Goal: Information Seeking & Learning: Understand process/instructions

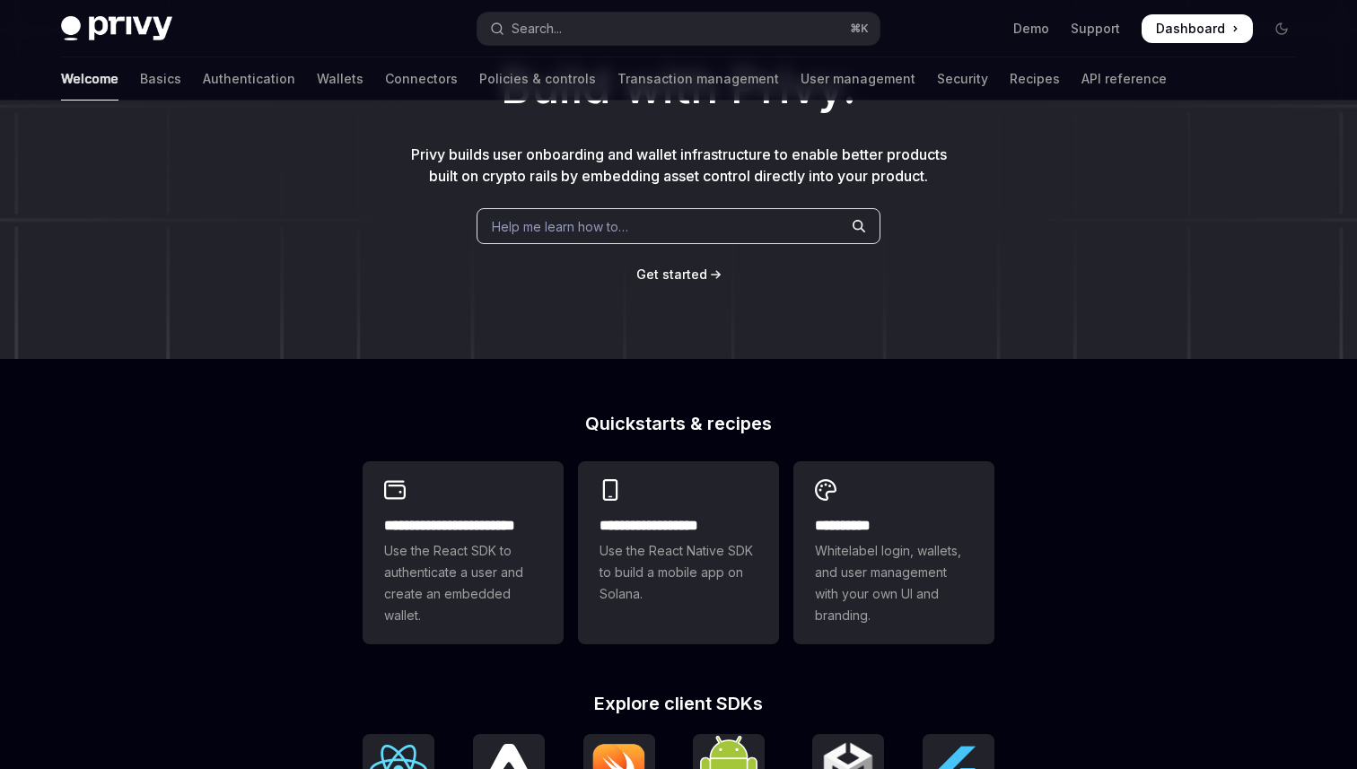
scroll to position [153, 0]
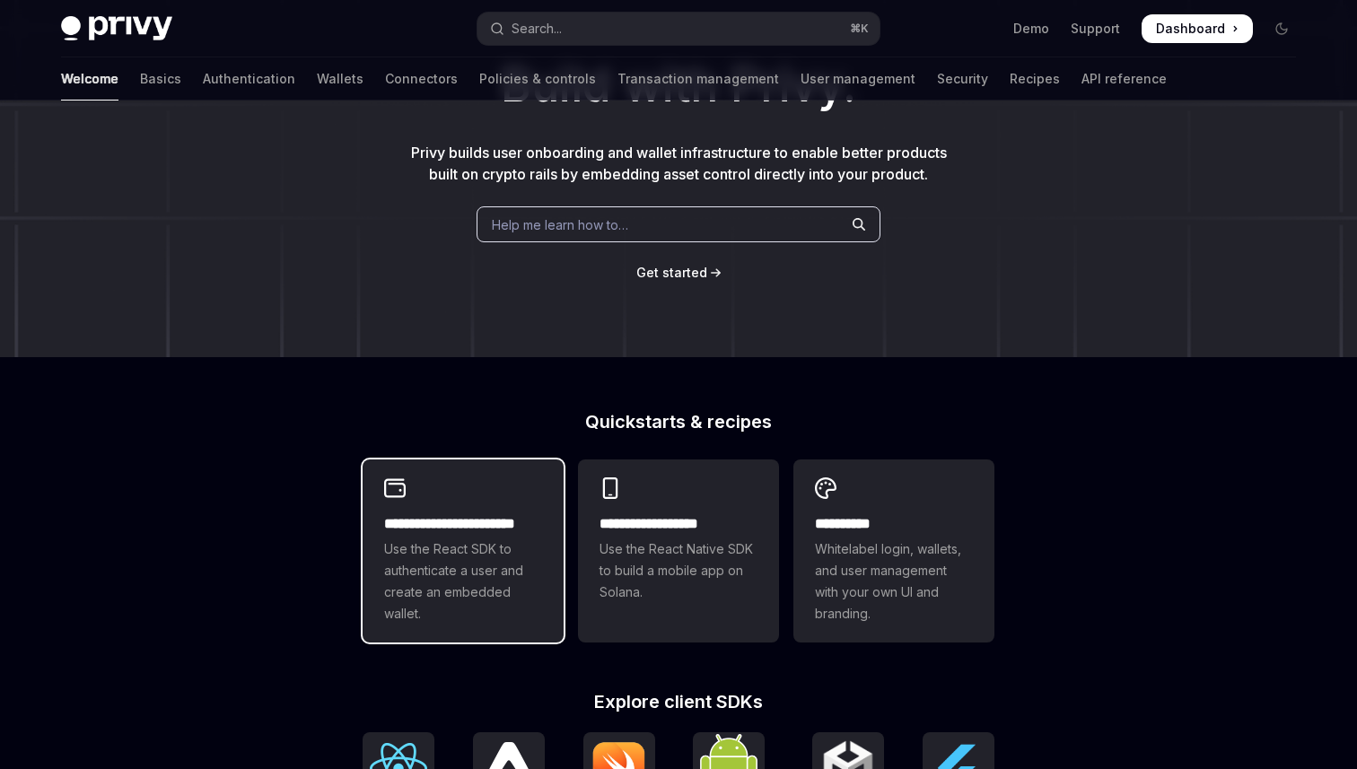
click at [441, 570] on span "Use the React SDK to authenticate a user and create an embedded wallet." at bounding box center [463, 581] width 158 height 86
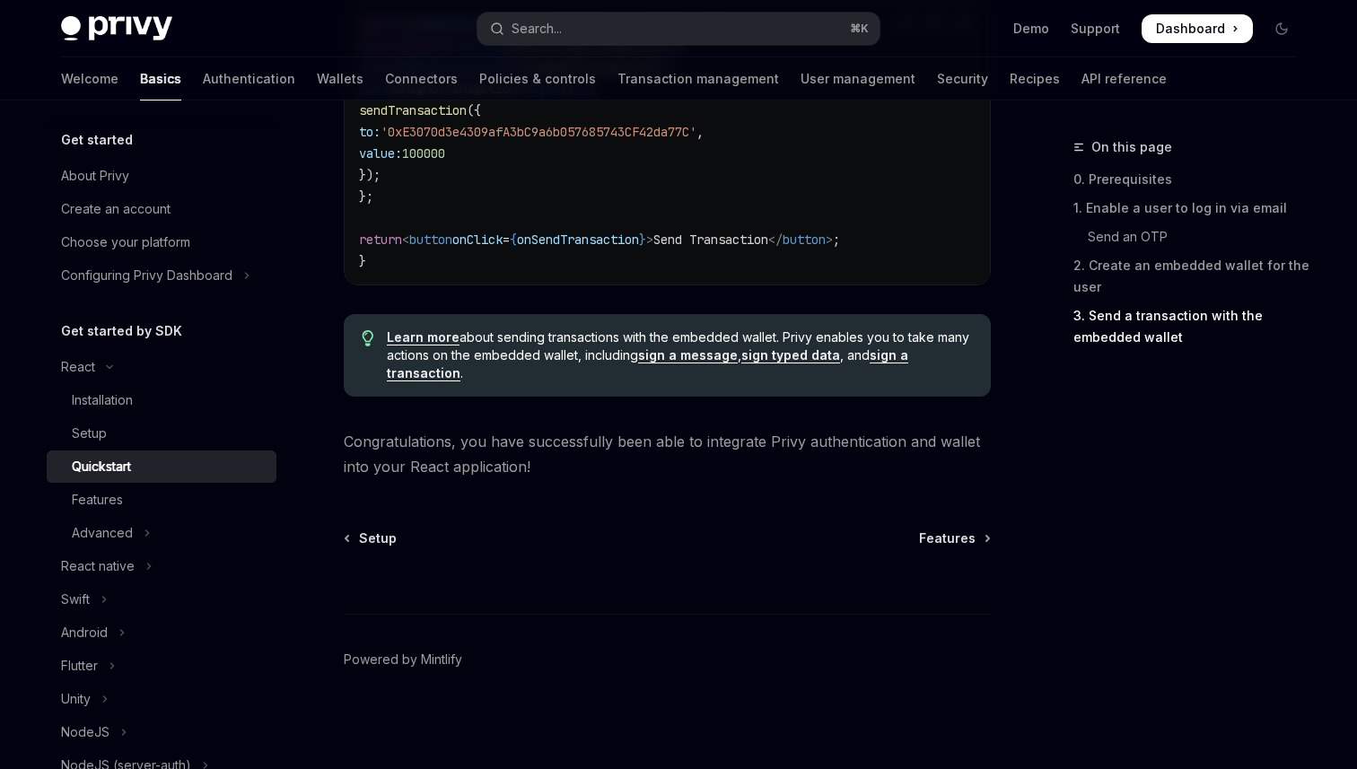
type textarea "*"
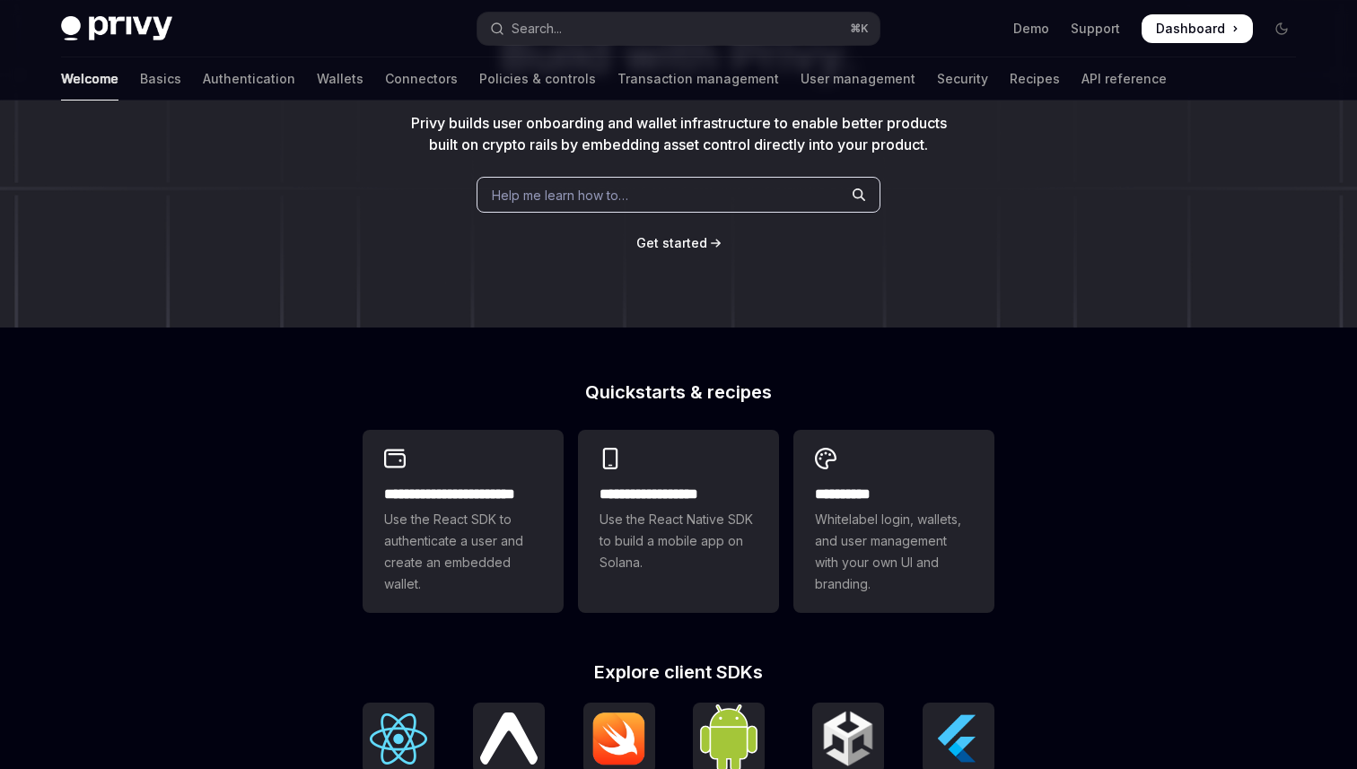
scroll to position [155, 0]
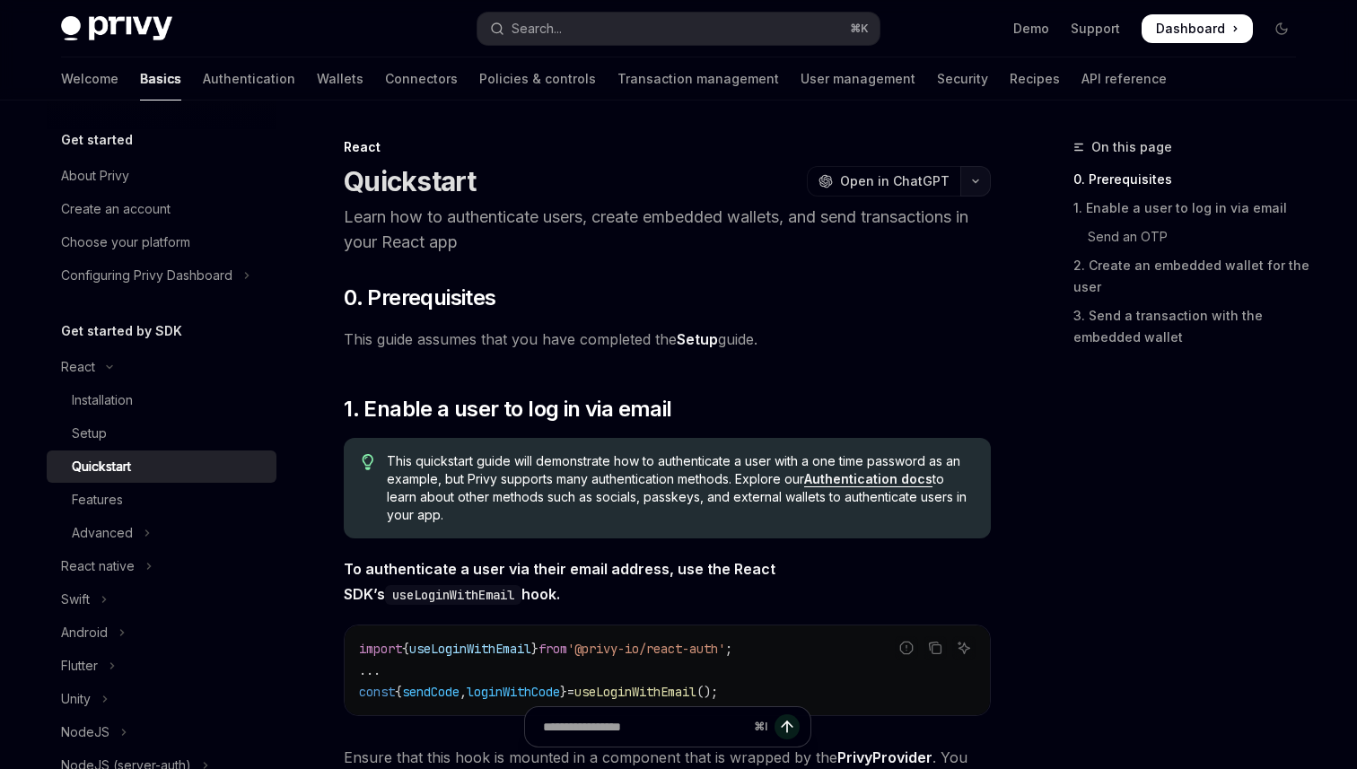
click at [972, 178] on icon "button" at bounding box center [976, 181] width 22 height 7
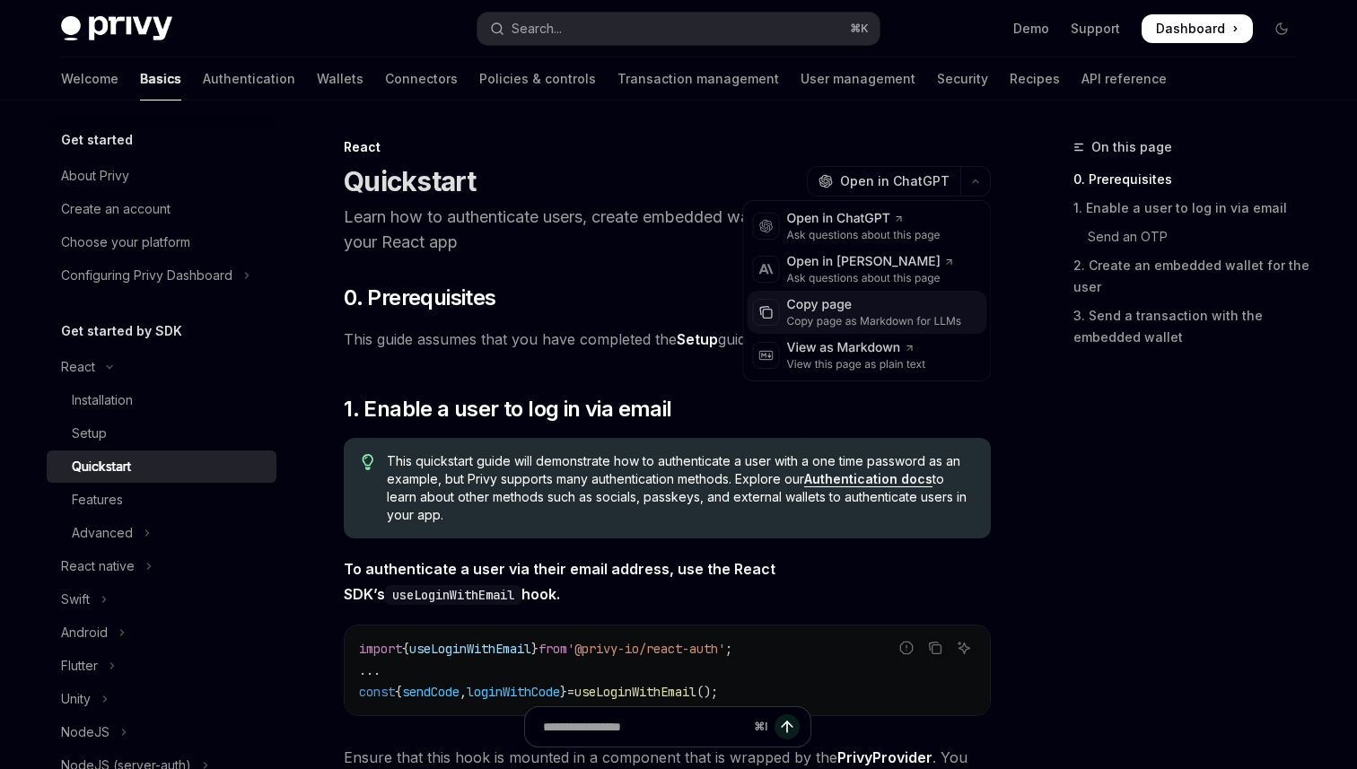
click at [877, 322] on div "Copy page as Markdown for LLMs" at bounding box center [874, 321] width 175 height 14
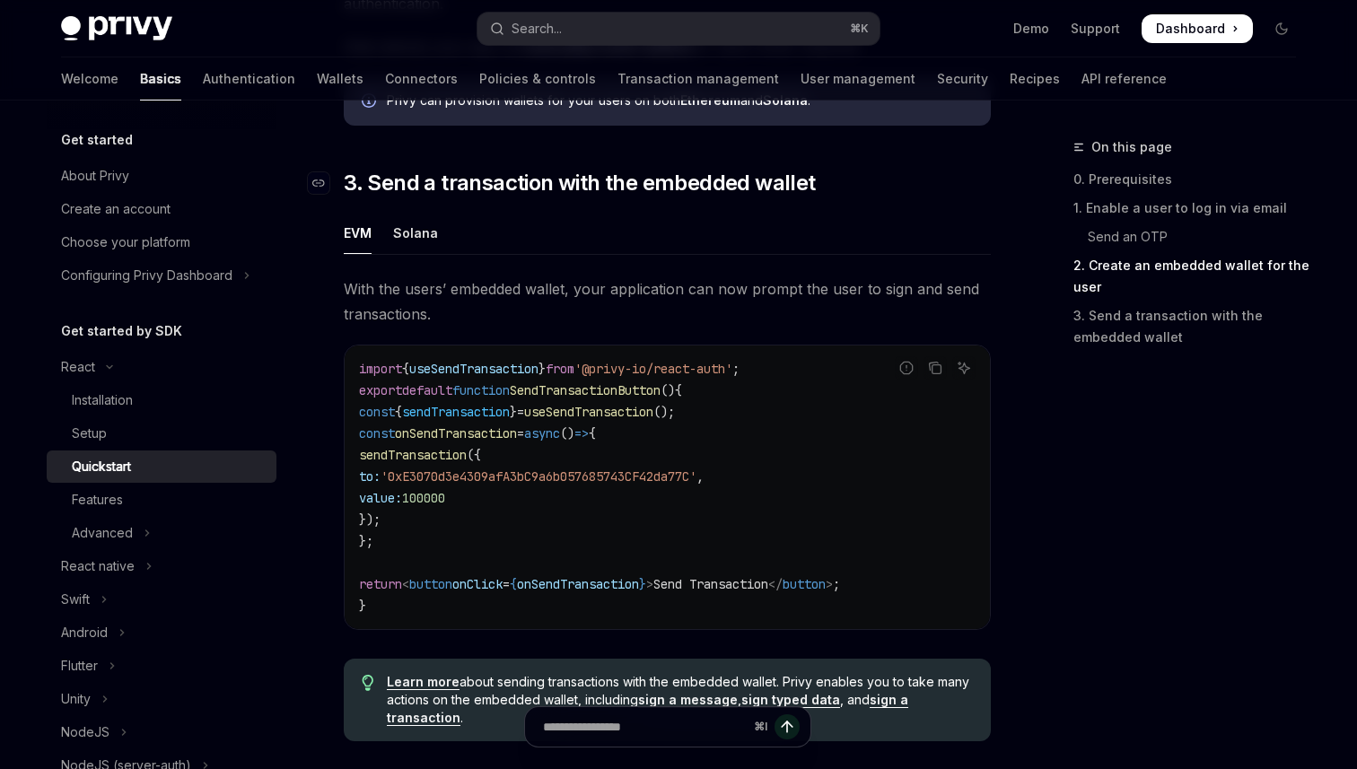
click at [582, 182] on span "3. Send a transaction with the embedded wallet" at bounding box center [579, 183] width 471 height 29
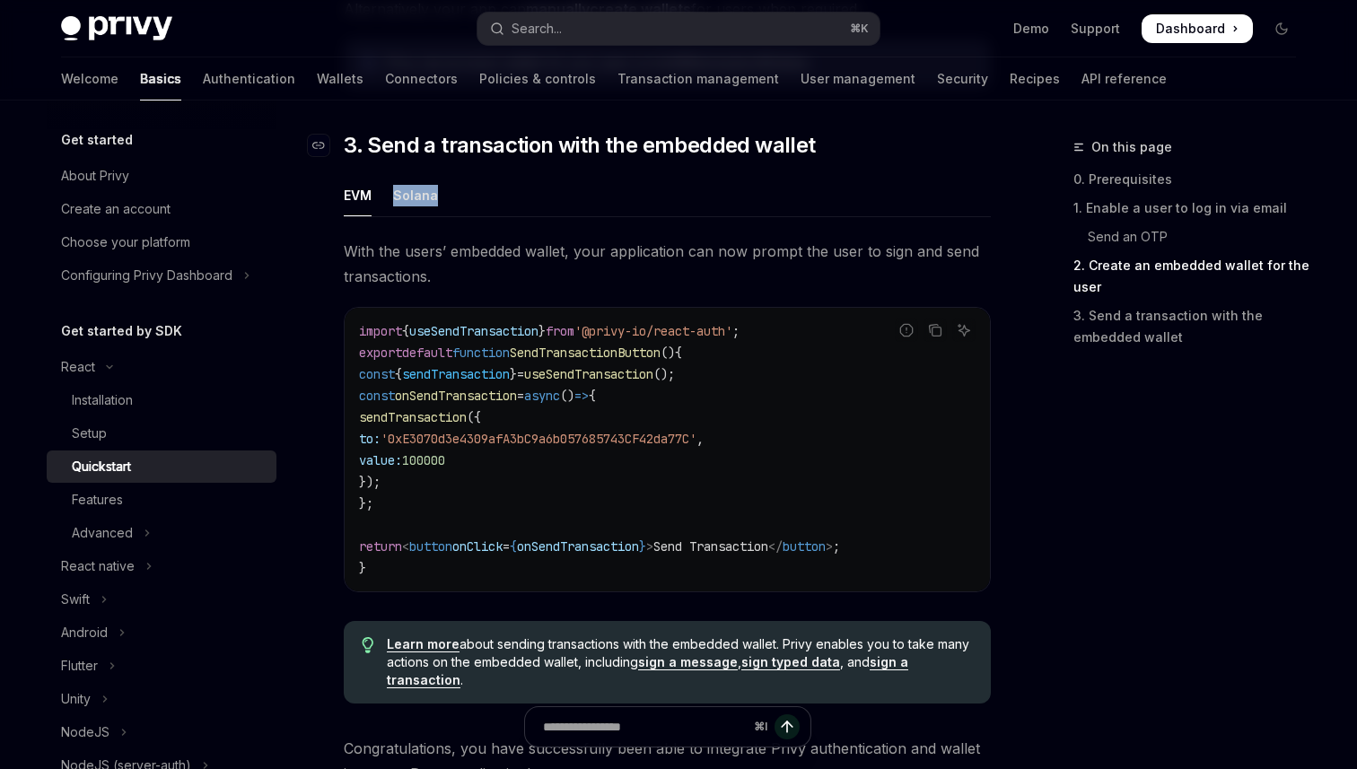
drag, startPoint x: 582, startPoint y: 182, endPoint x: 582, endPoint y: 208, distance: 26.0
click at [582, 182] on ul "EVM Solana" at bounding box center [667, 193] width 647 height 43
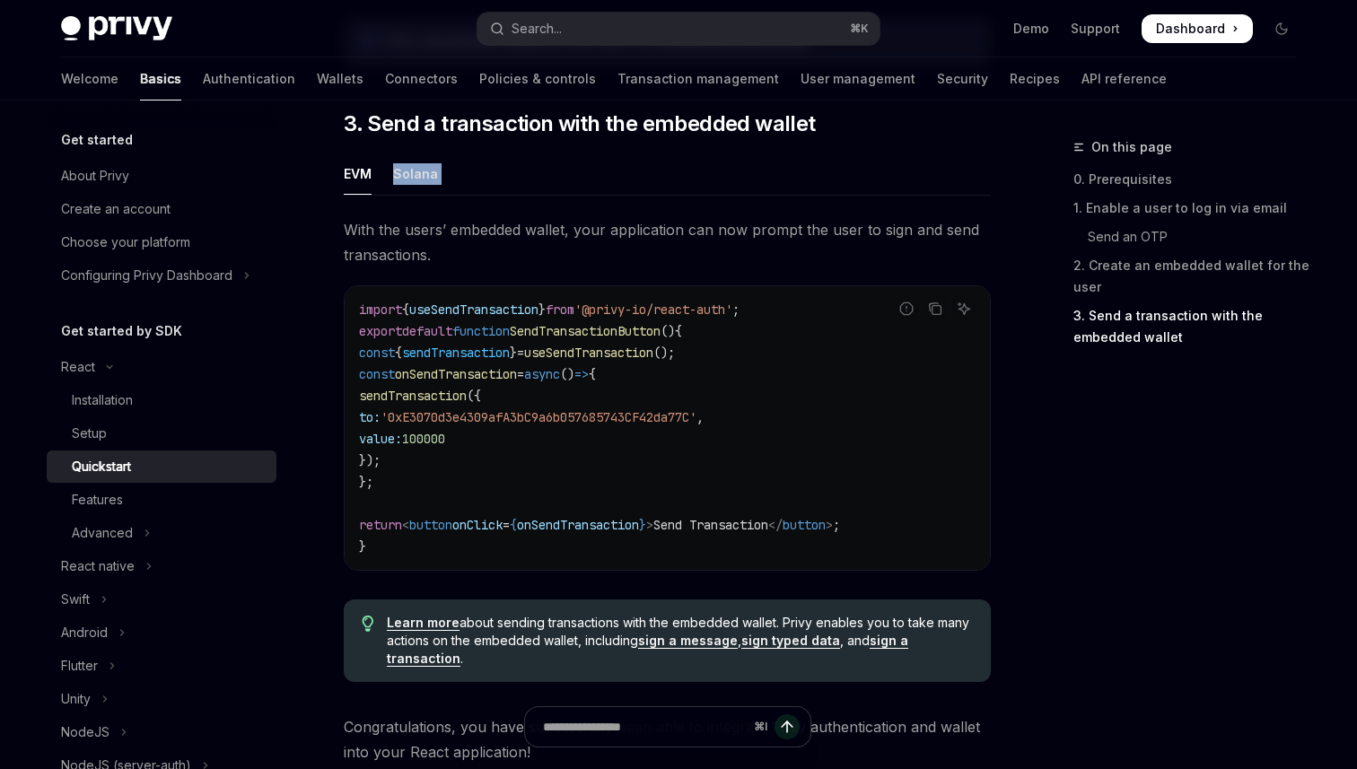
scroll to position [1567, 0]
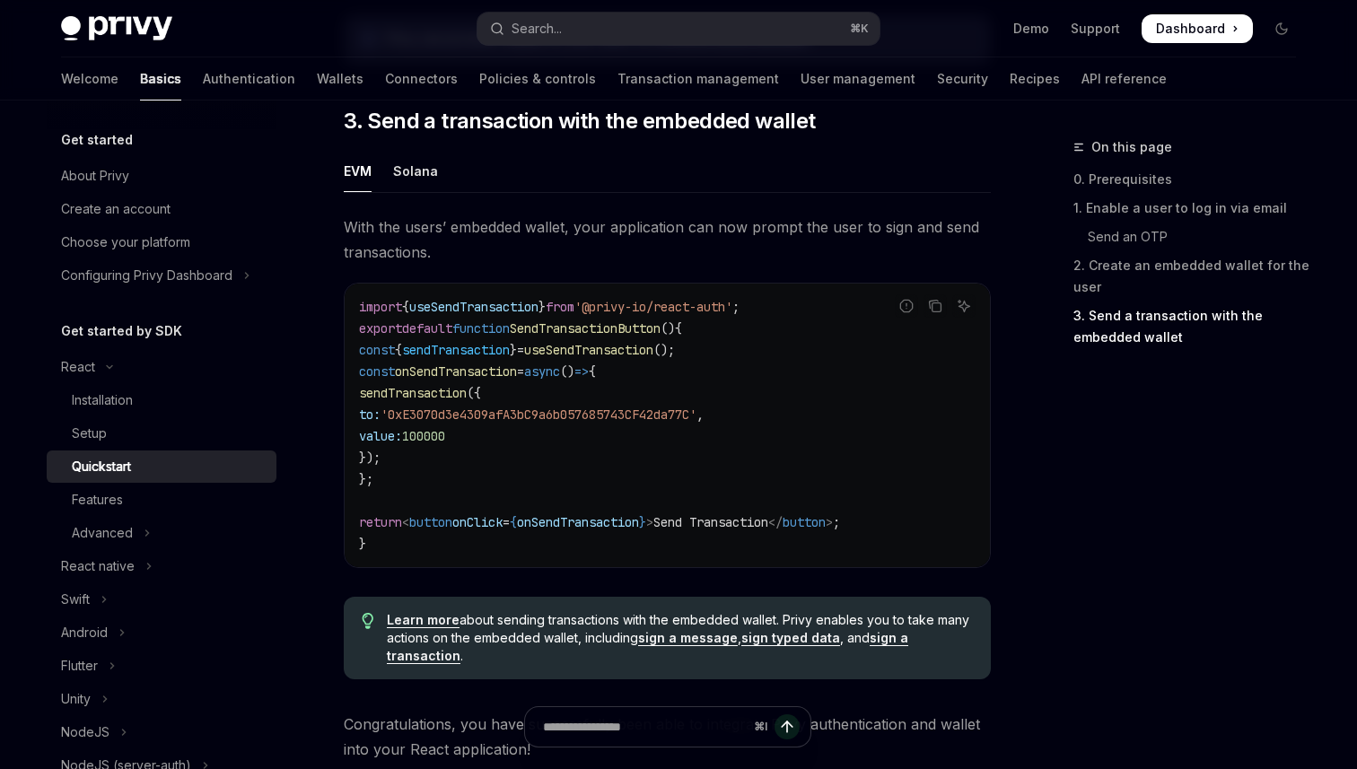
click at [533, 241] on span "With the users’ embedded wallet, your application can now prompt the user to si…" at bounding box center [667, 239] width 647 height 50
click at [388, 179] on ul "EVM Solana" at bounding box center [667, 171] width 647 height 43
click at [414, 179] on div "Solana" at bounding box center [415, 171] width 45 height 42
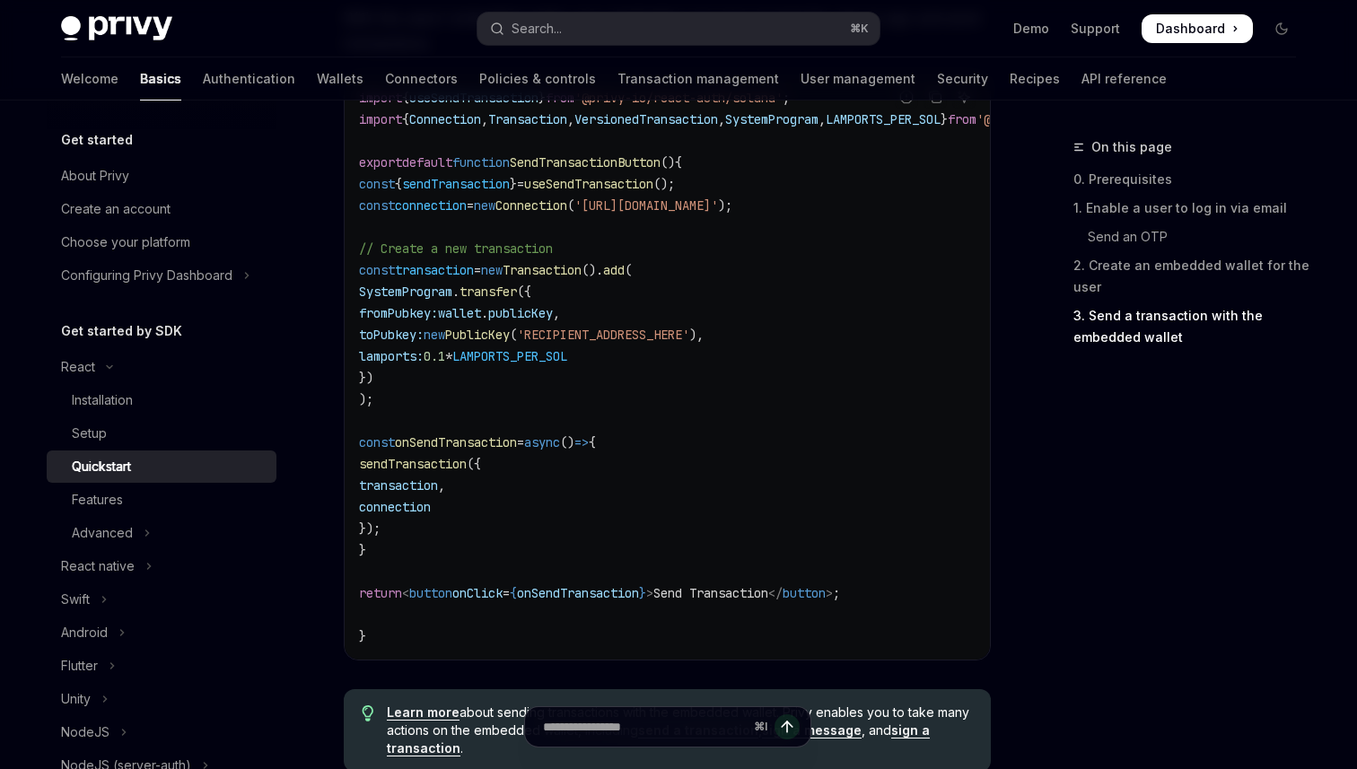
scroll to position [1748, 0]
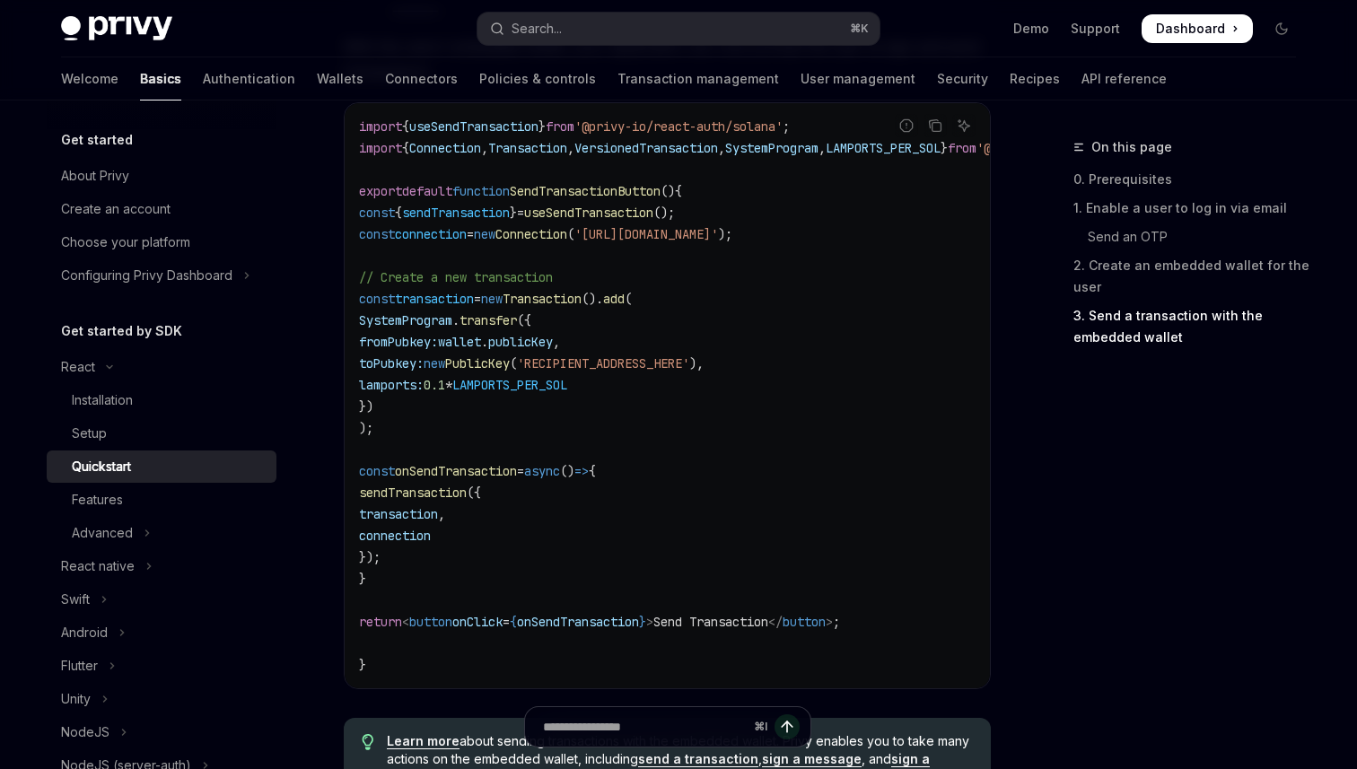
drag, startPoint x: 374, startPoint y: 378, endPoint x: 694, endPoint y: 416, distance: 322.6
click at [694, 416] on code "import { useSendTransaction } from '@privy-io/react-auth/solana' ; import { Con…" at bounding box center [754, 396] width 790 height 560
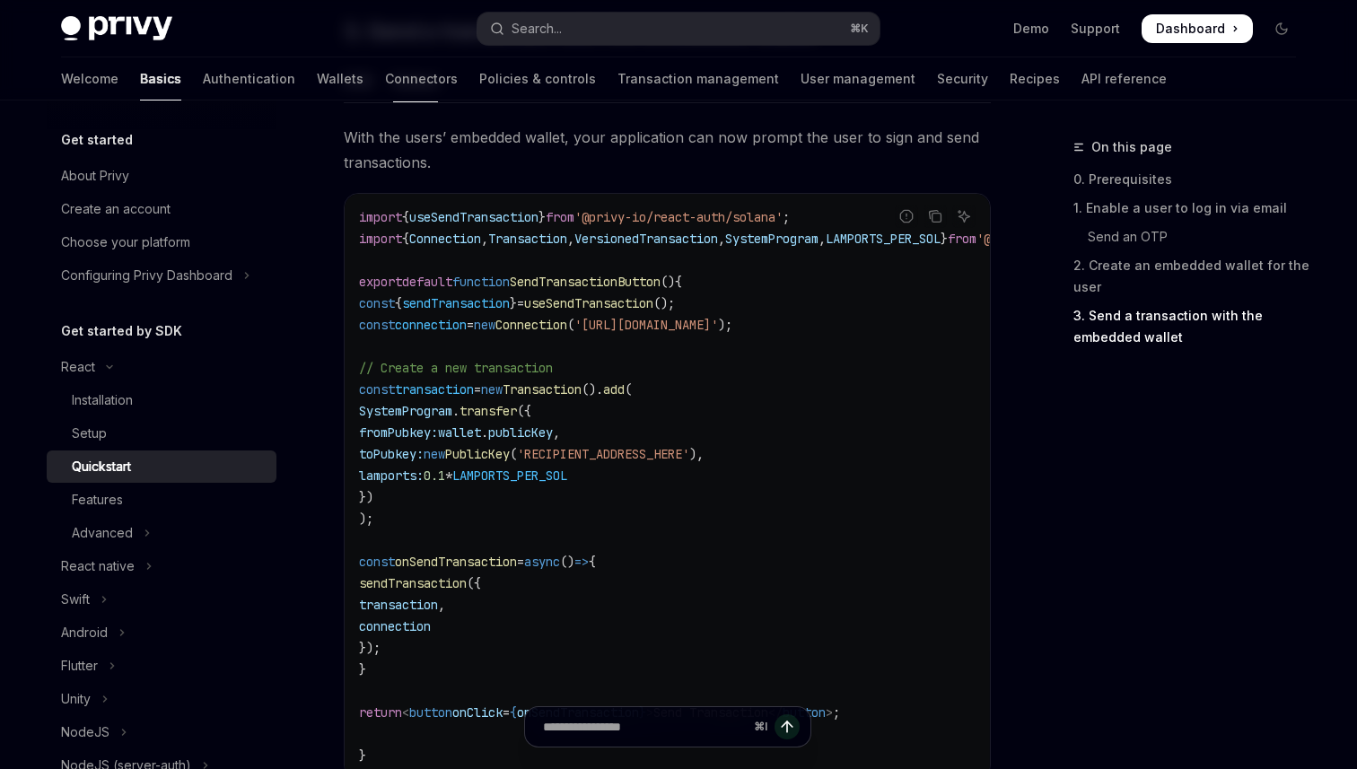
scroll to position [1656, 0]
drag, startPoint x: 406, startPoint y: 259, endPoint x: 668, endPoint y: 528, distance: 375.6
click at [659, 520] on code "import { useSendTransaction } from '@privy-io/react-auth/solana' ; import { Con…" at bounding box center [754, 487] width 790 height 560
click at [668, 528] on code "import { useSendTransaction } from '@privy-io/react-auth/solana' ; import { Con…" at bounding box center [754, 487] width 790 height 560
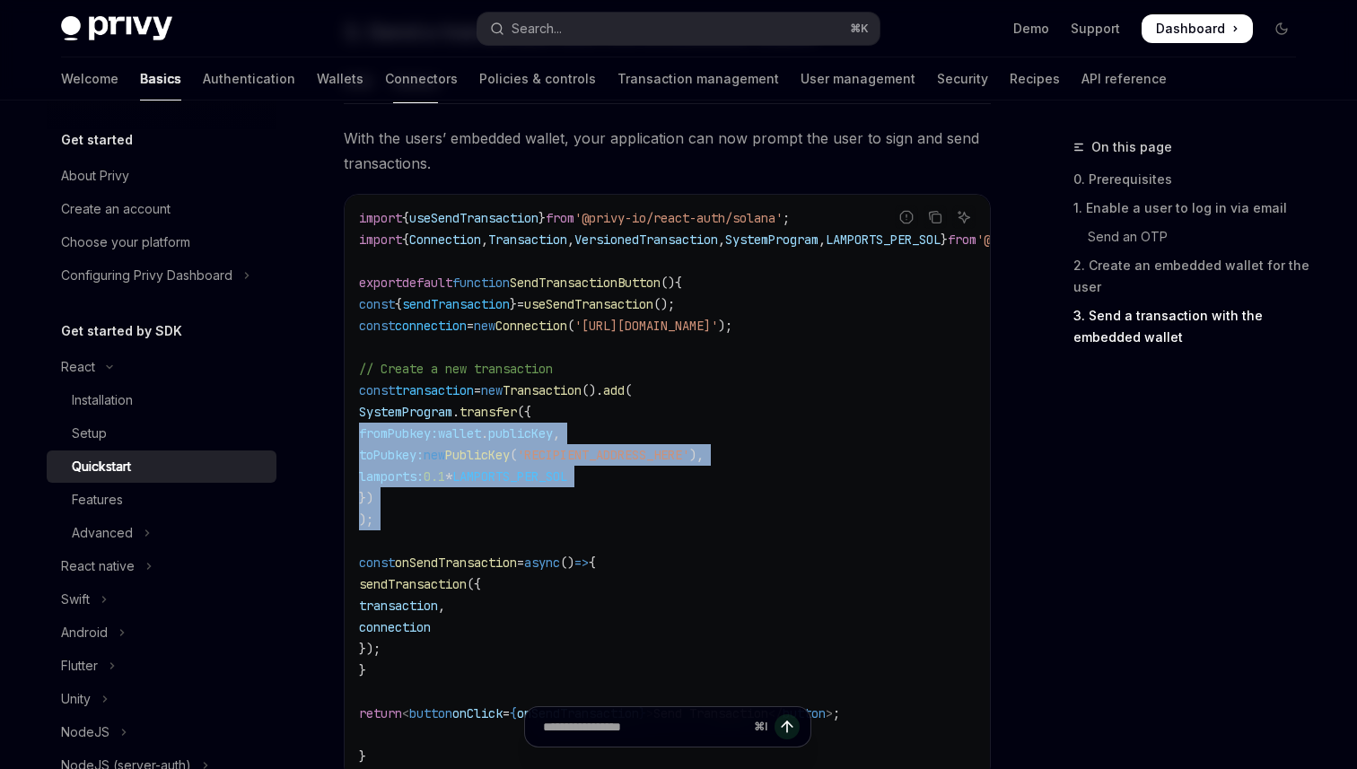
drag, startPoint x: 620, startPoint y: 539, endPoint x: 282, endPoint y: 407, distance: 363.1
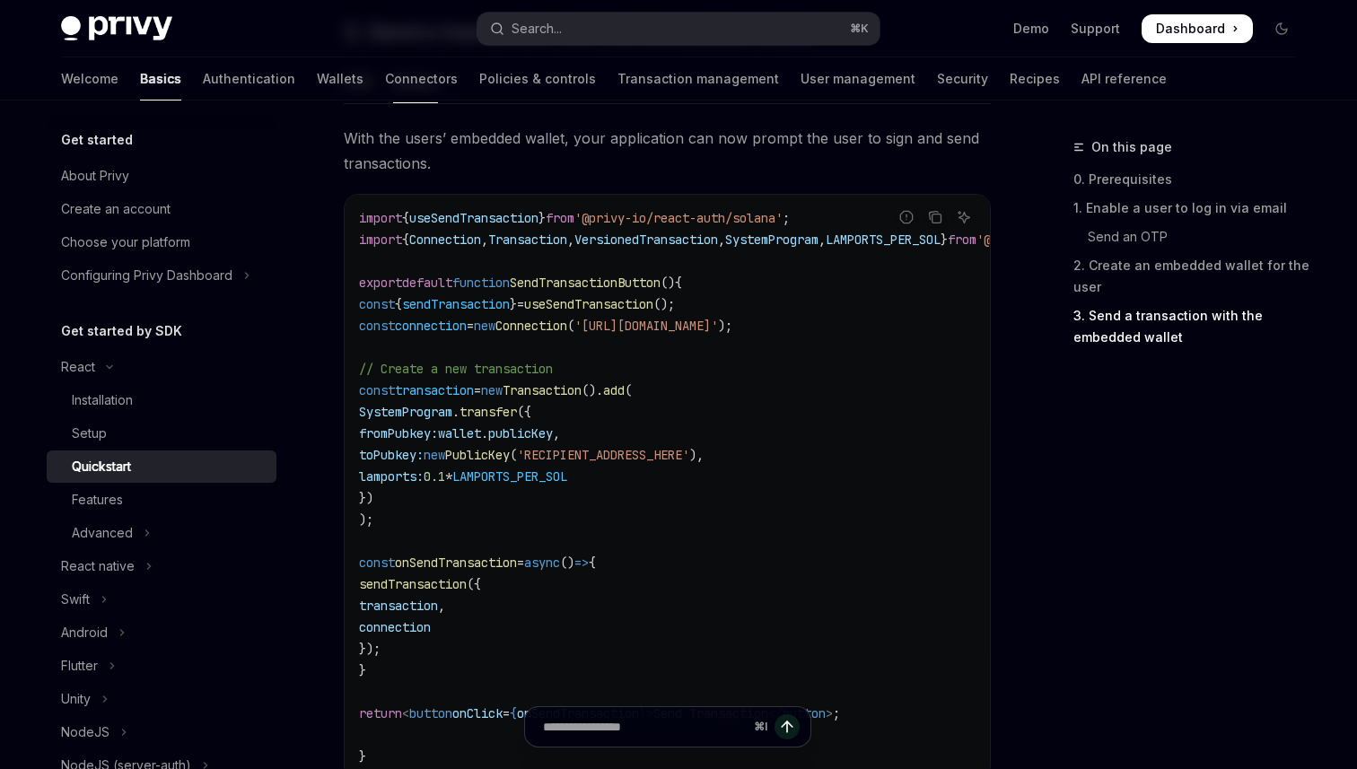
click at [540, 471] on code "import { useSendTransaction } from '@privy-io/react-auth/solana' ; import { Con…" at bounding box center [754, 487] width 790 height 560
drag, startPoint x: 372, startPoint y: 397, endPoint x: 455, endPoint y: 531, distance: 157.1
click at [455, 531] on code "import { useSendTransaction } from '@privy-io/react-auth/solana' ; import { Con…" at bounding box center [754, 487] width 790 height 560
drag, startPoint x: 453, startPoint y: 530, endPoint x: 307, endPoint y: 390, distance: 202.4
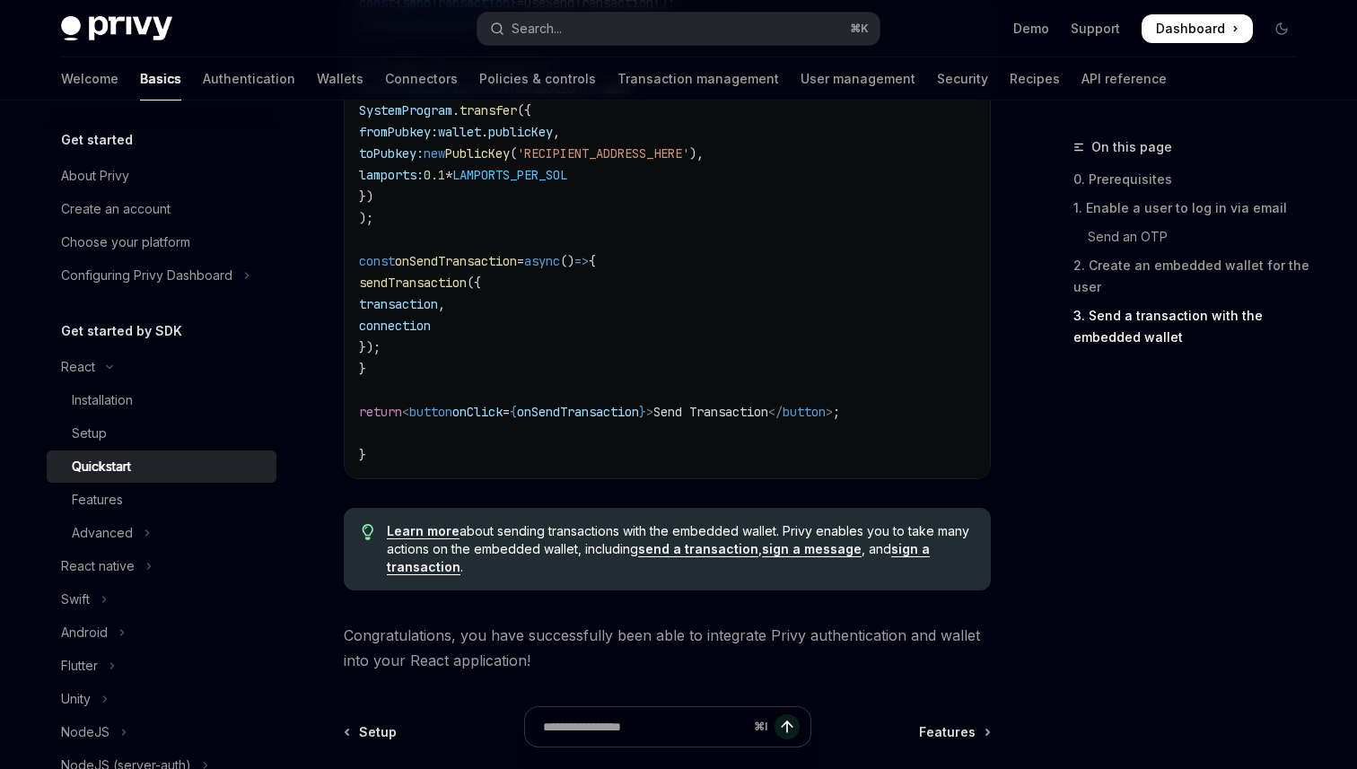
scroll to position [0, 249]
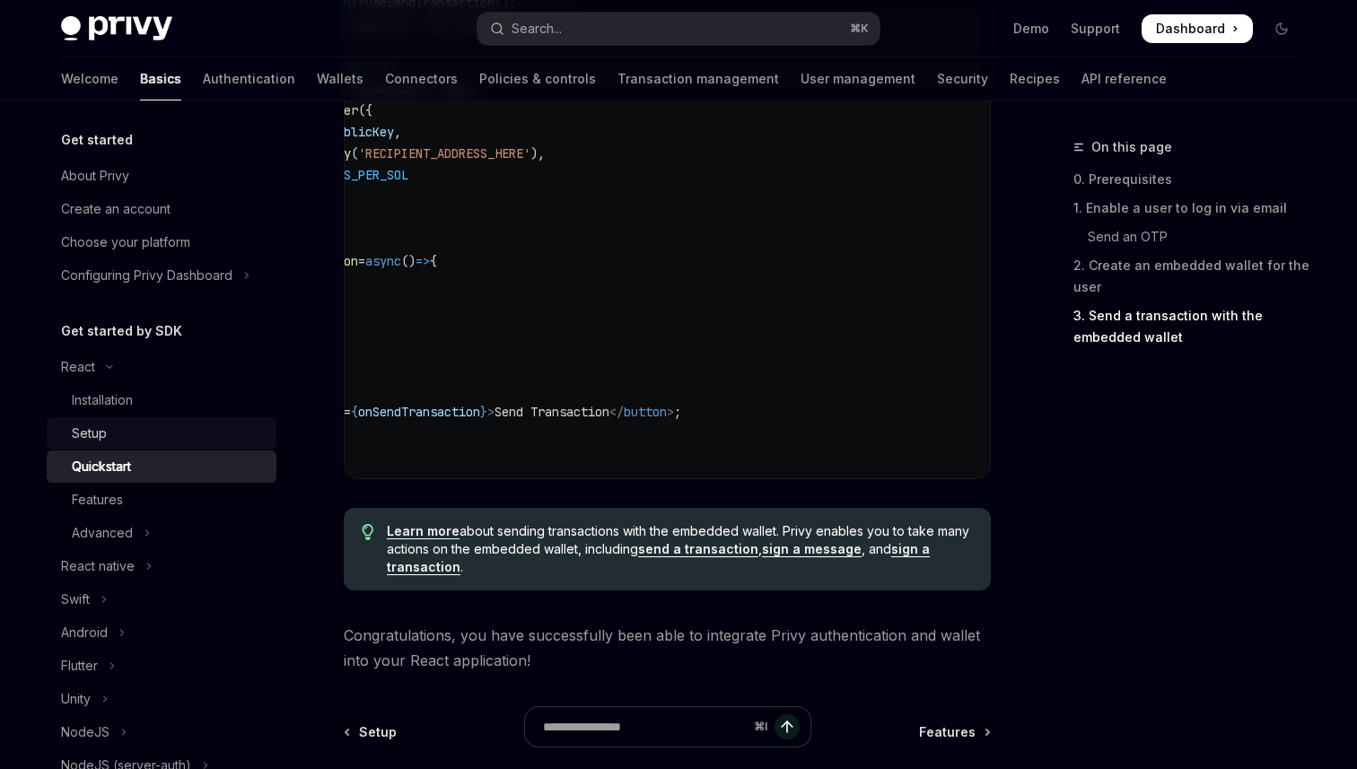
click at [134, 424] on div "Setup" at bounding box center [169, 434] width 194 height 22
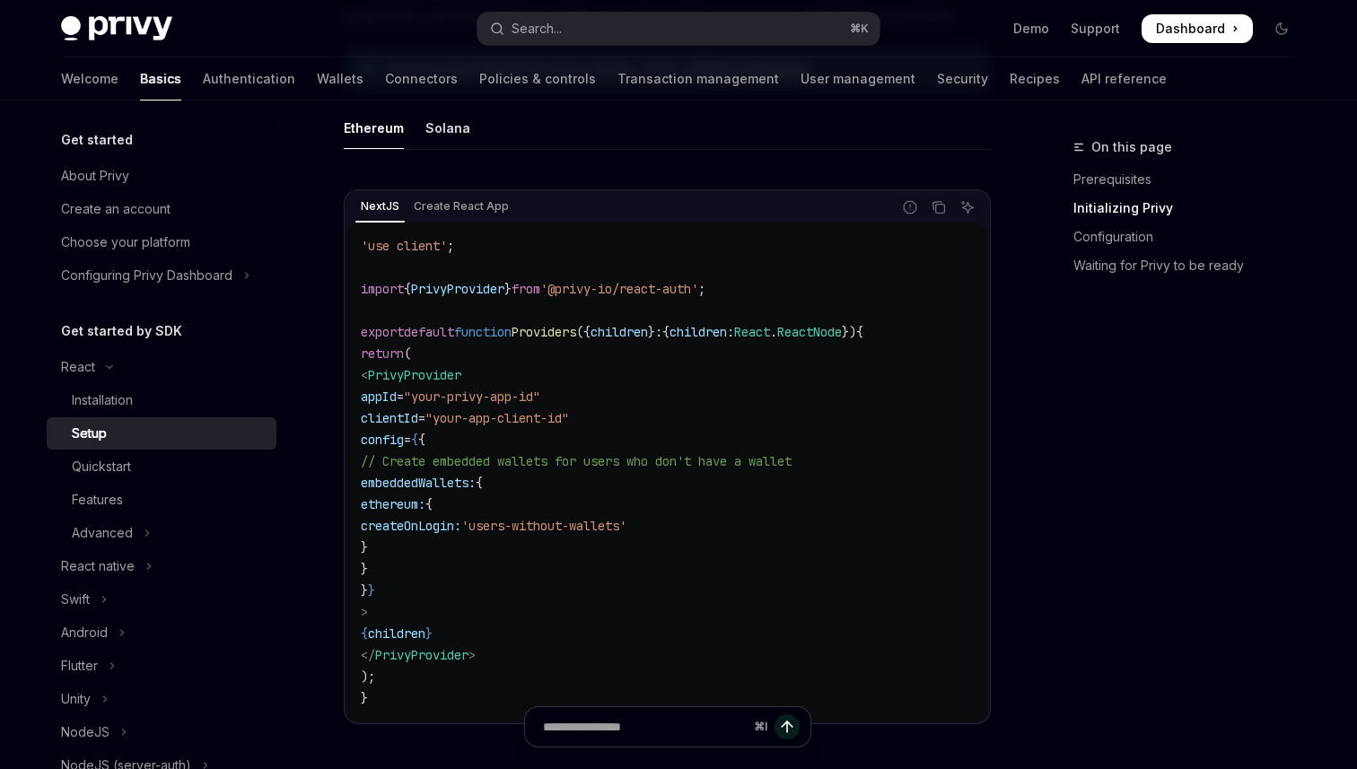
scroll to position [523, 0]
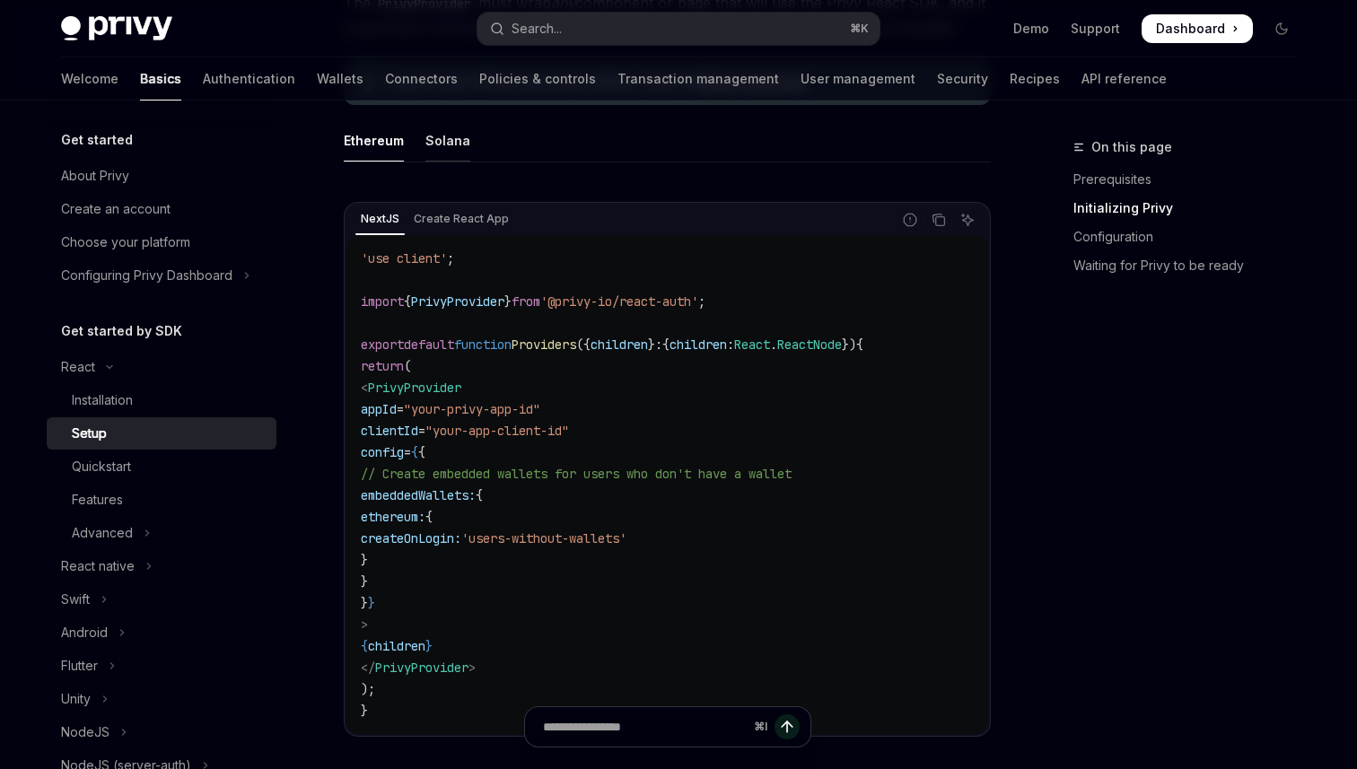
click at [446, 137] on div "Solana" at bounding box center [447, 140] width 45 height 42
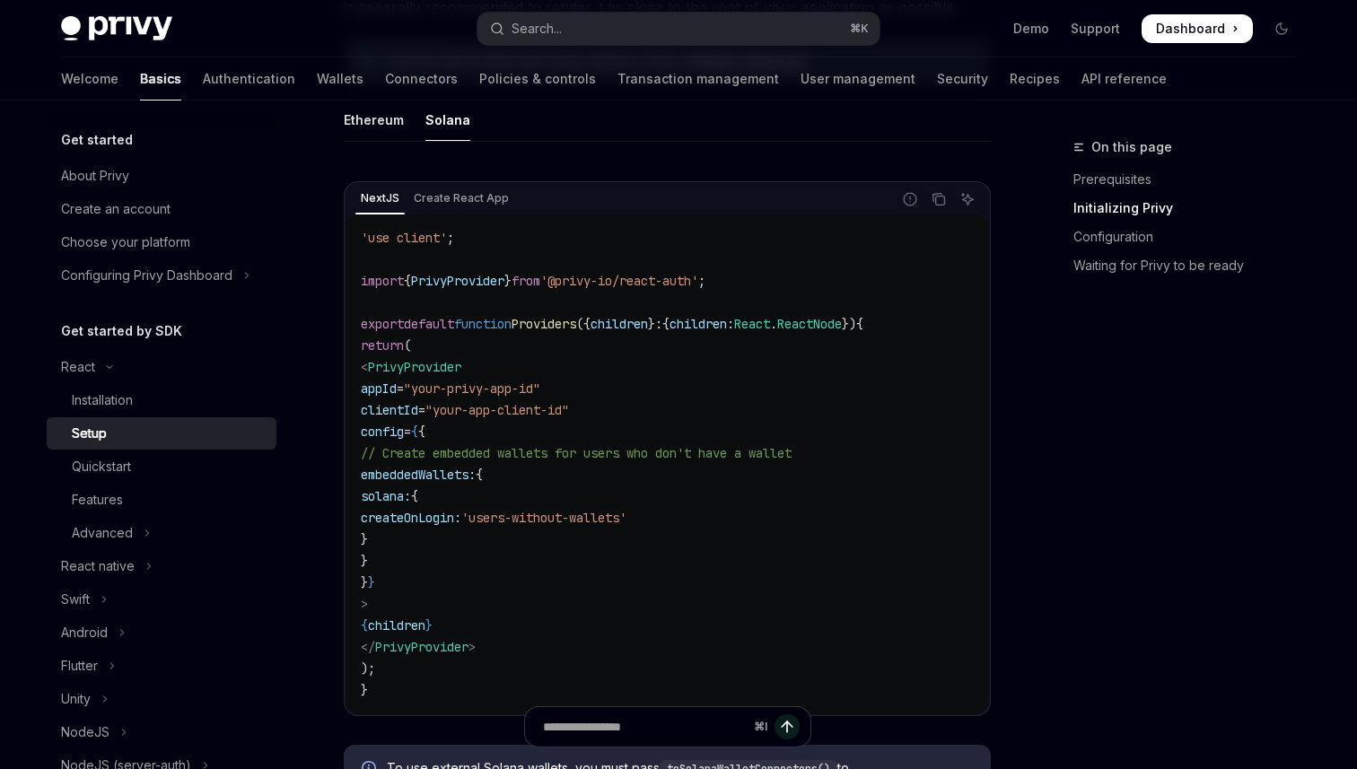
scroll to position [583, 0]
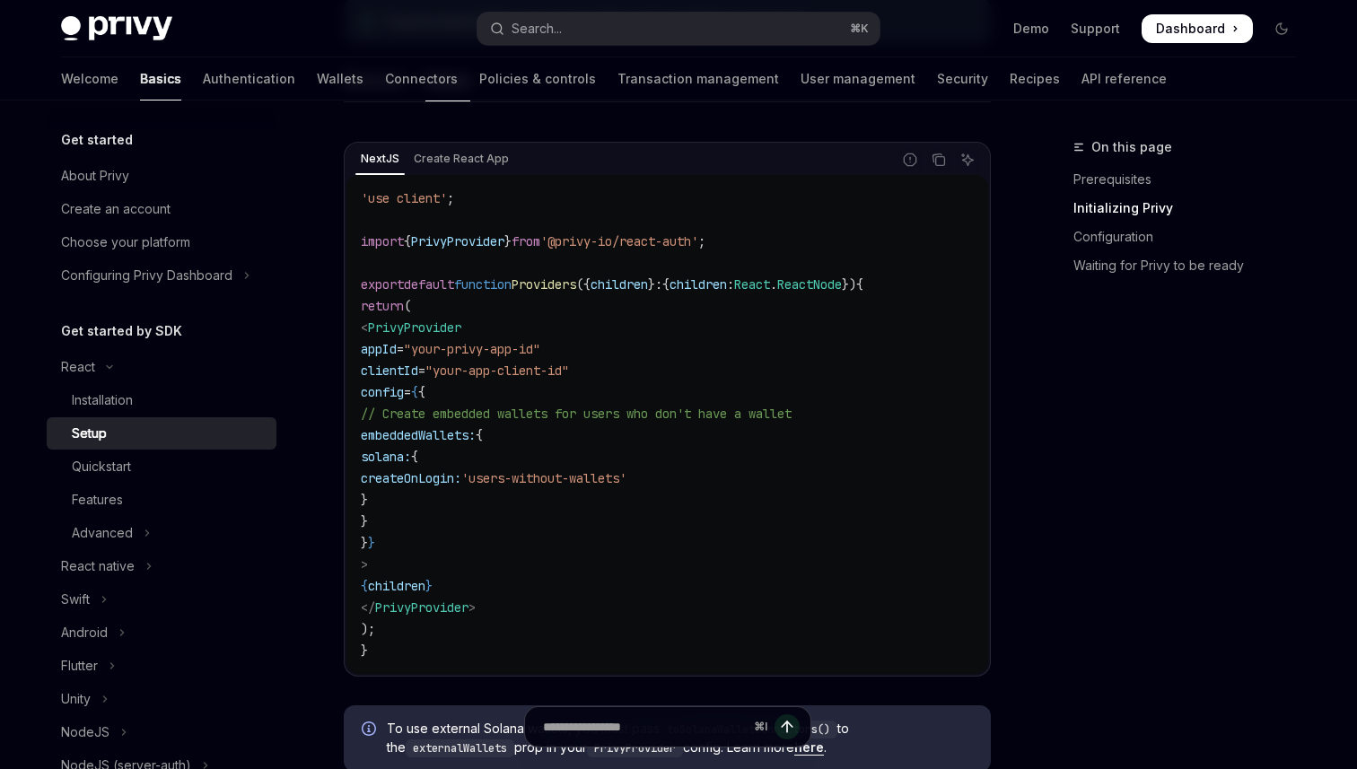
click at [433, 522] on code "'use client' ; import { PrivyProvider } from '@privy-io/react-auth' ; export de…" at bounding box center [667, 425] width 613 height 474
drag, startPoint x: 416, startPoint y: 437, endPoint x: 450, endPoint y: 528, distance: 97.4
click at [450, 528] on code "'use client' ; import { PrivyProvider } from '@privy-io/react-auth' ; export de…" at bounding box center [667, 425] width 613 height 474
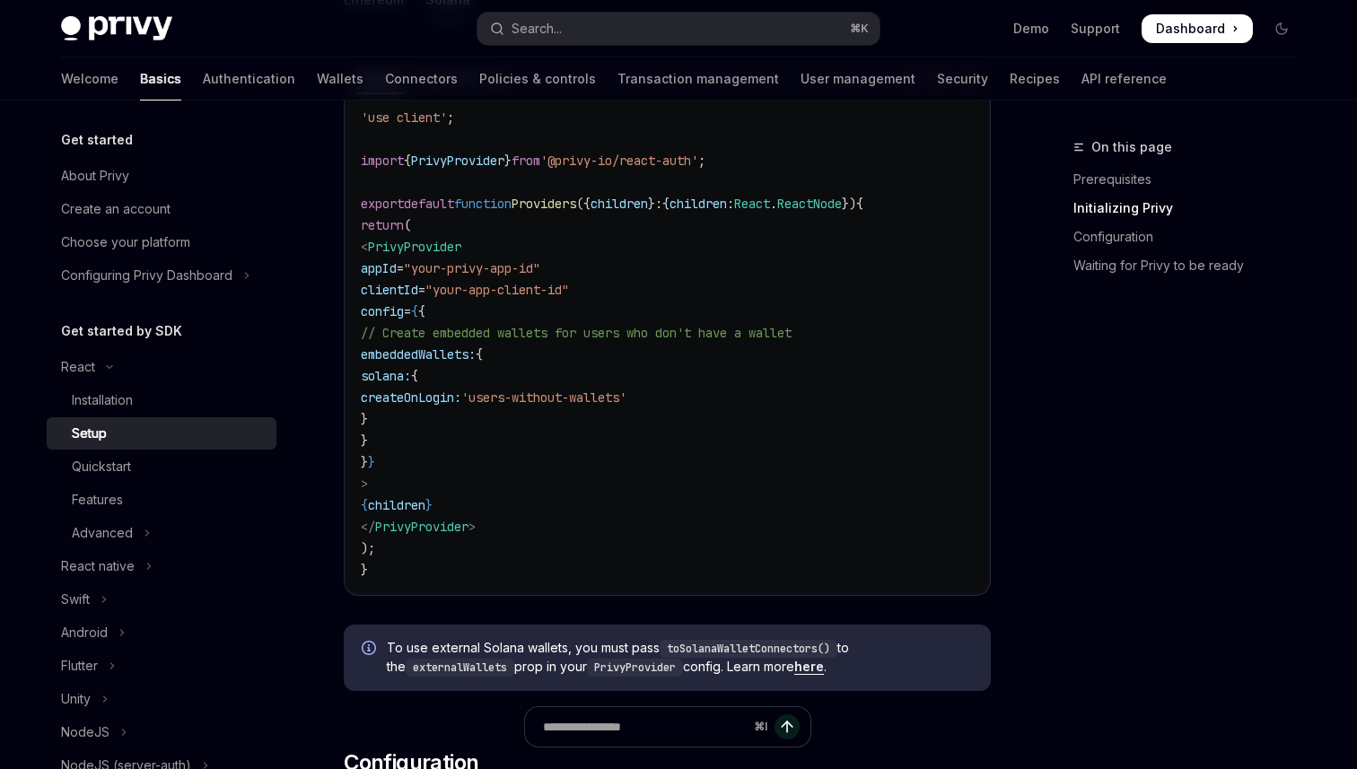
scroll to position [662, 0]
drag, startPoint x: 408, startPoint y: 482, endPoint x: 351, endPoint y: 255, distance: 234.1
click at [351, 255] on div "'use client' ; import { PrivyProvider } from '@privy-io/react-auth' ; export de…" at bounding box center [667, 345] width 642 height 499
copy code "< PrivyProvider appId = "your-privy-app-id" clientId = "your-app-client-id" con…"
click at [589, 376] on code "'use client' ; import { PrivyProvider } from '@privy-io/react-auth' ; export de…" at bounding box center [667, 346] width 613 height 474
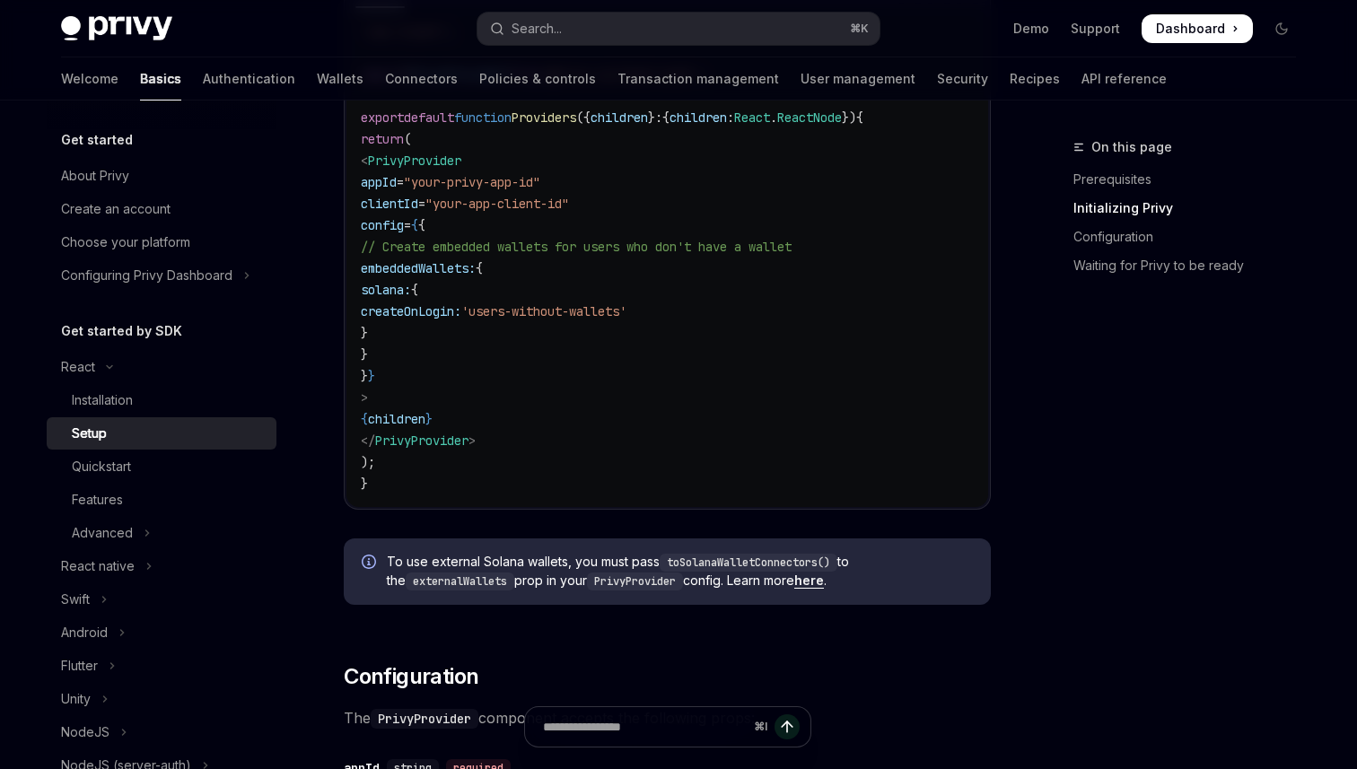
scroll to position [760, 0]
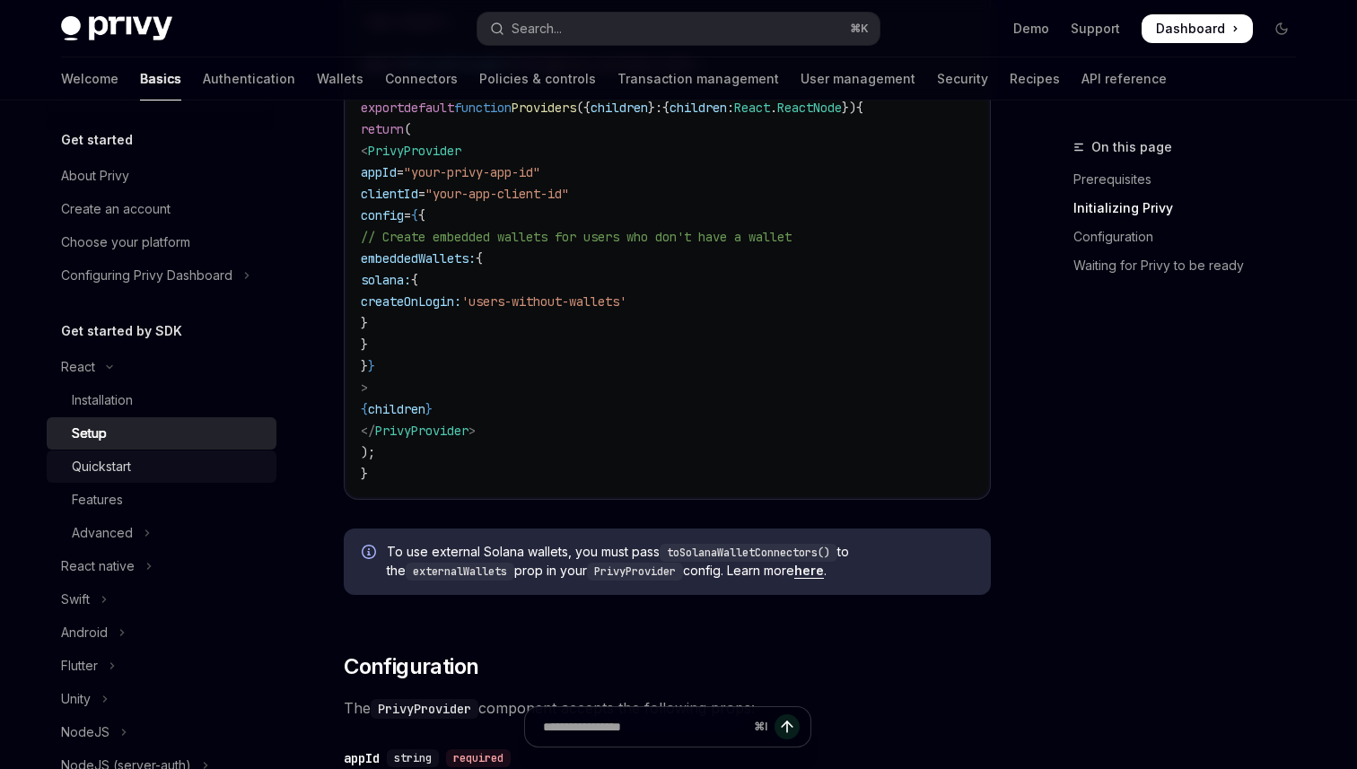
click at [124, 472] on div "Quickstart" at bounding box center [101, 467] width 59 height 22
type textarea "*"
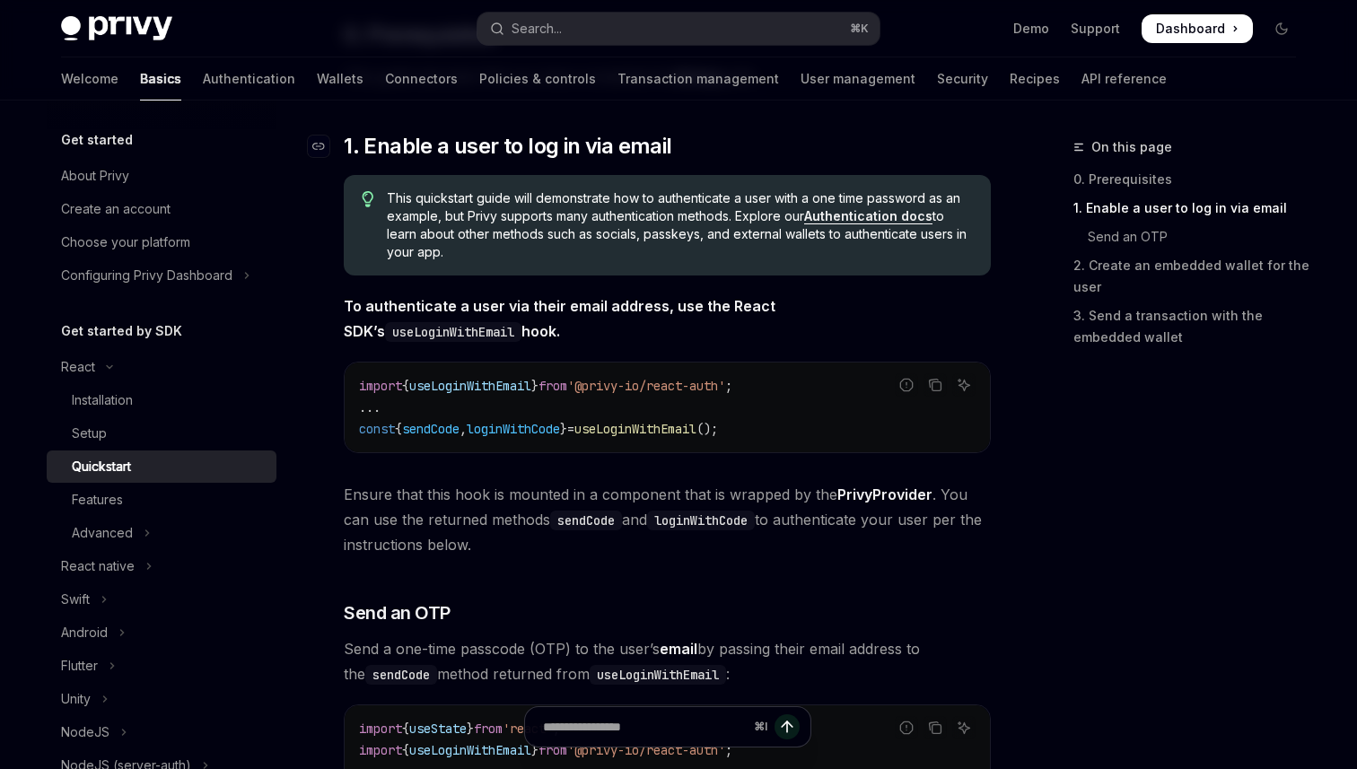
scroll to position [259, 0]
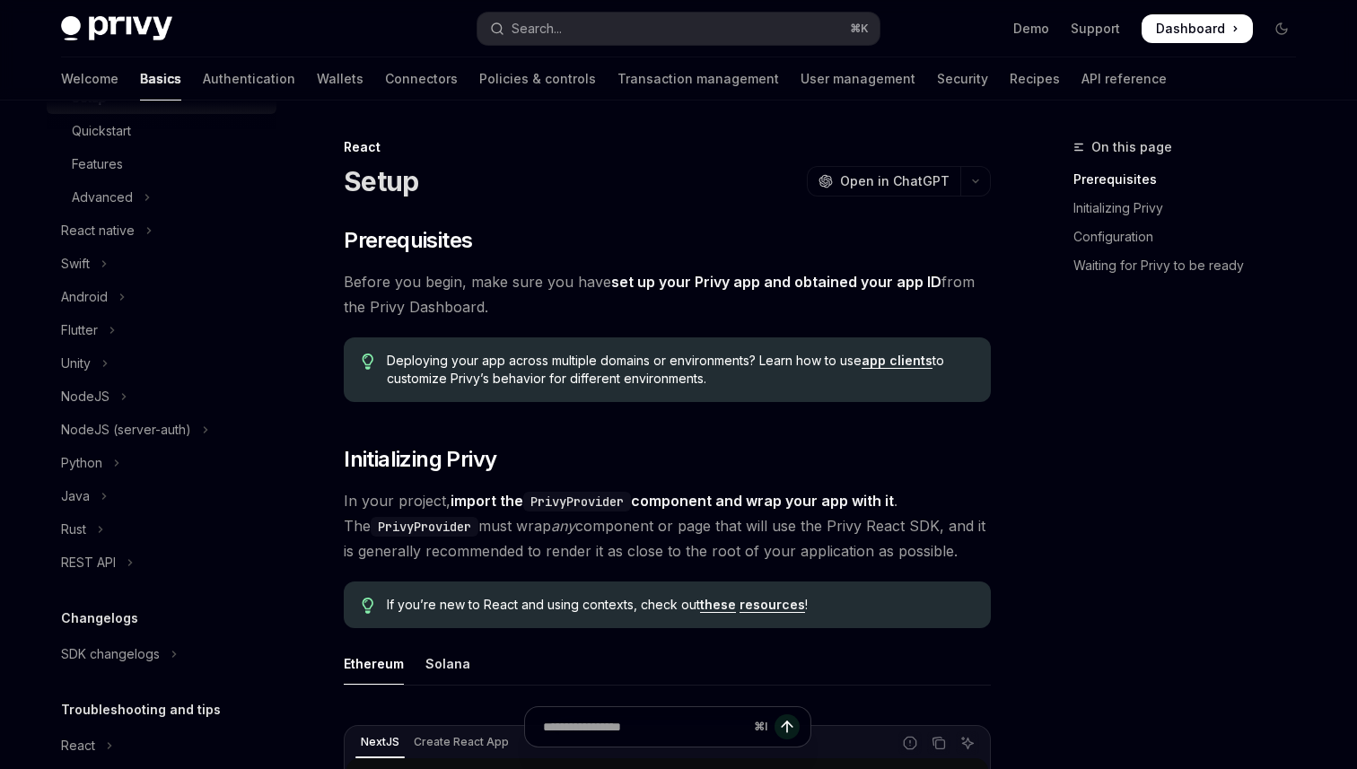
scroll to position [322, 0]
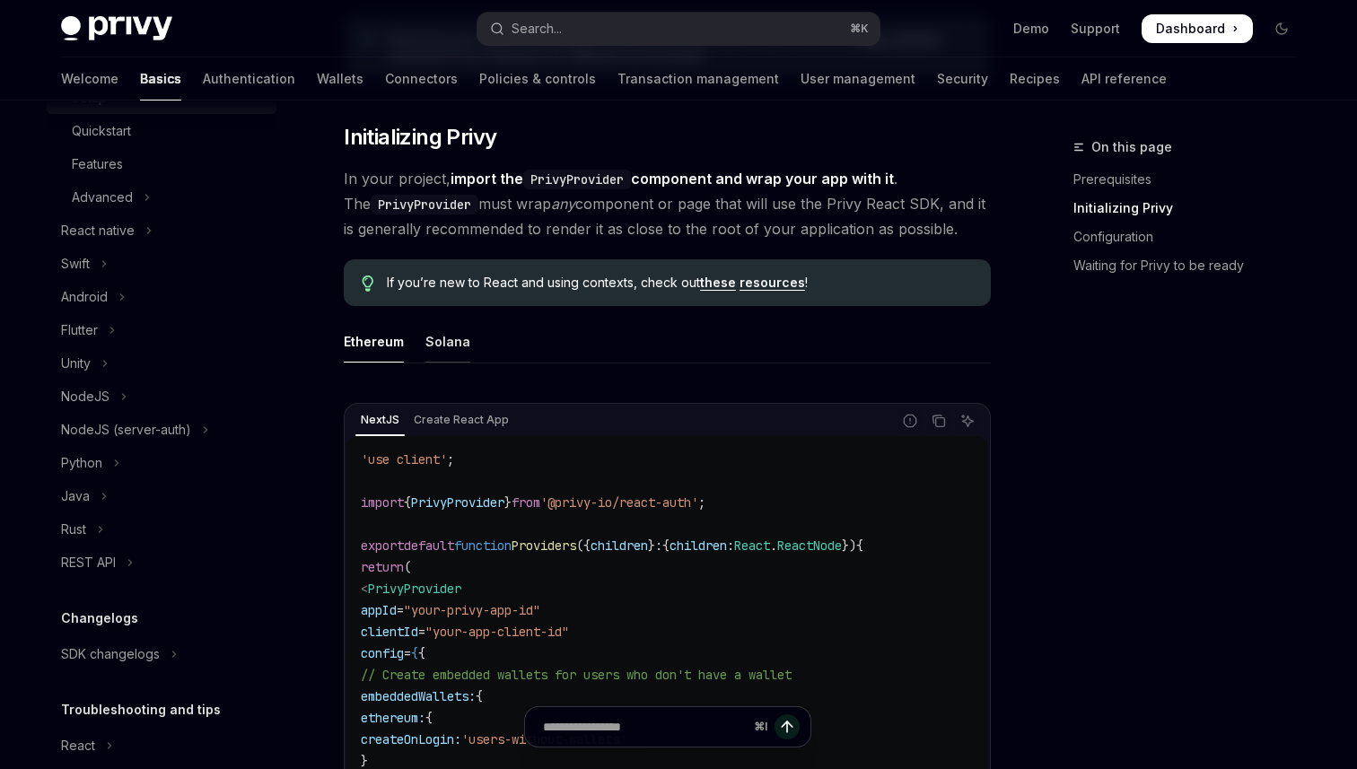
click at [447, 345] on div "Solana" at bounding box center [447, 341] width 45 height 42
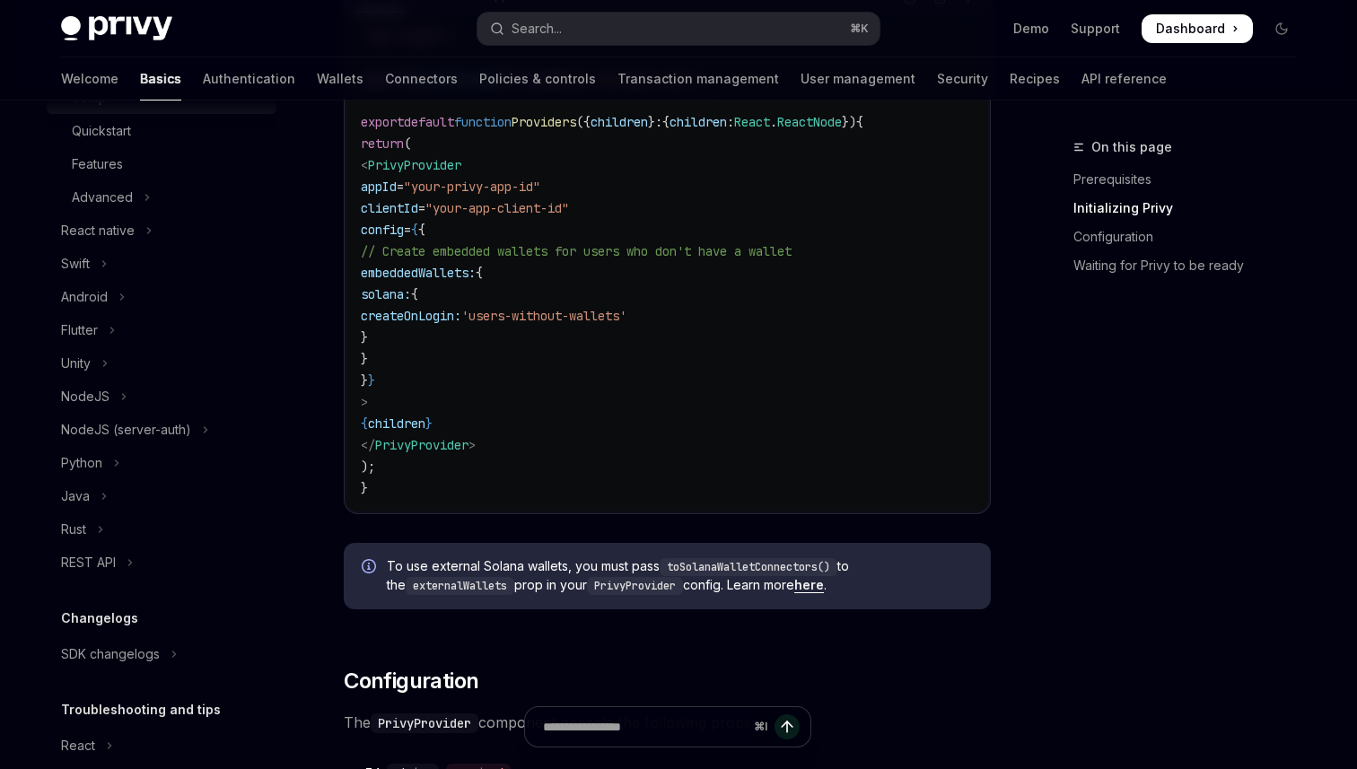
scroll to position [904, 0]
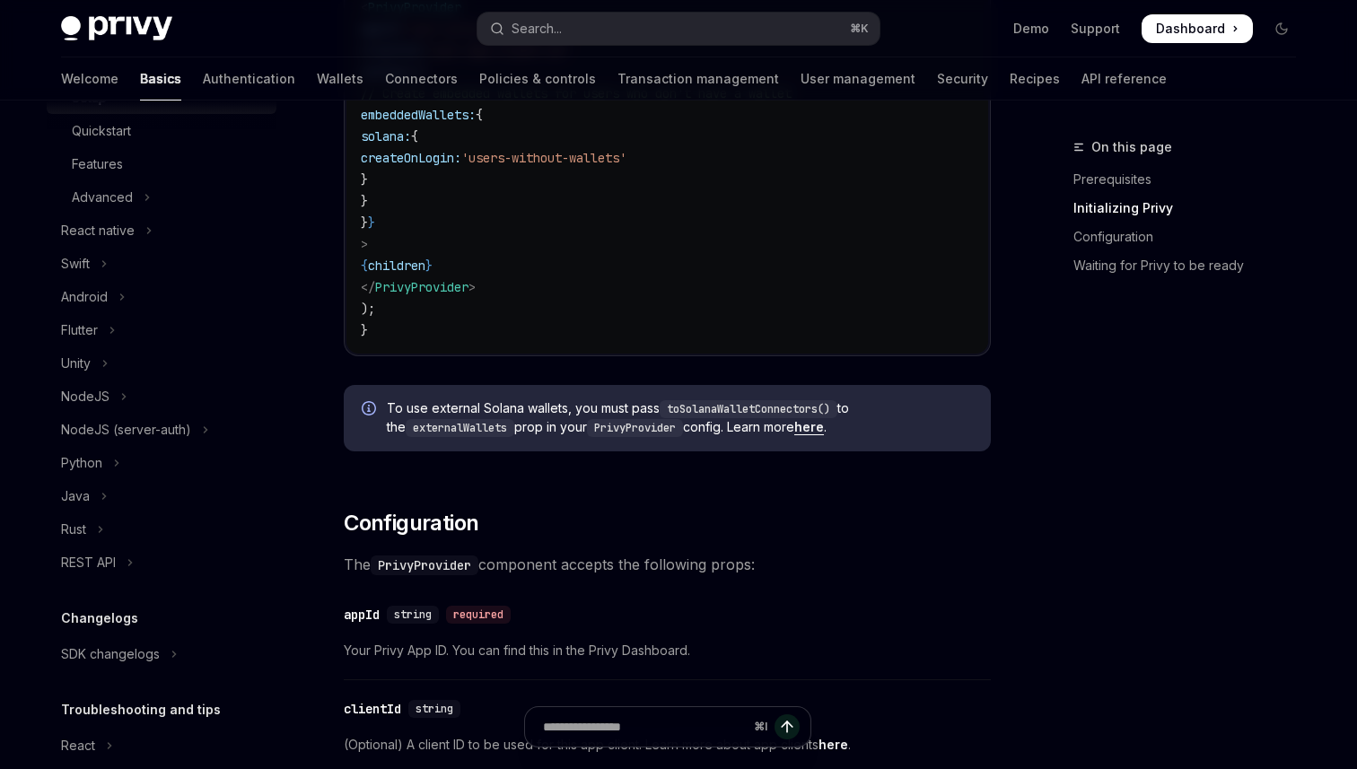
click at [491, 421] on code "externalWallets" at bounding box center [460, 428] width 109 height 18
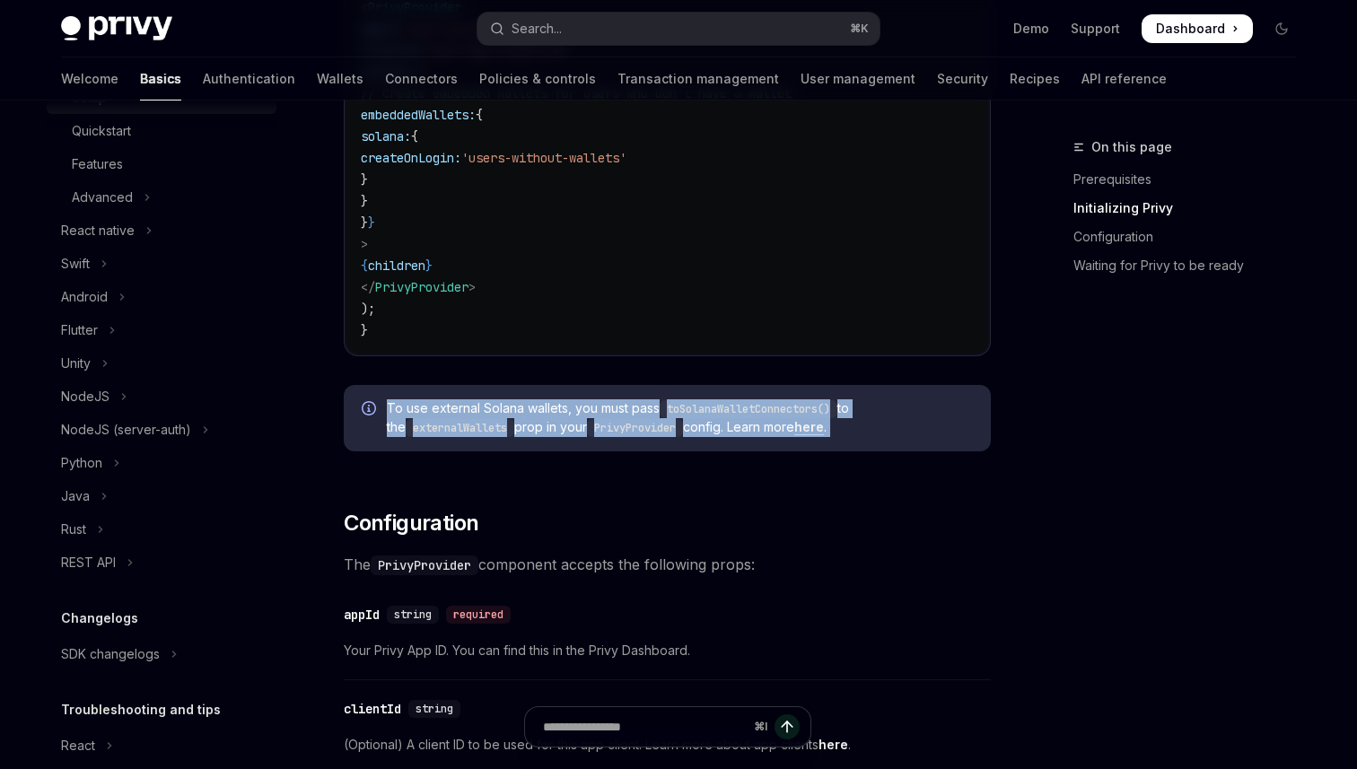
click at [491, 421] on code "externalWallets" at bounding box center [460, 428] width 109 height 18
click at [511, 429] on span "To use external Solana wallets, you must pass toSolanaWalletConnectors() to the…" at bounding box center [680, 418] width 586 height 38
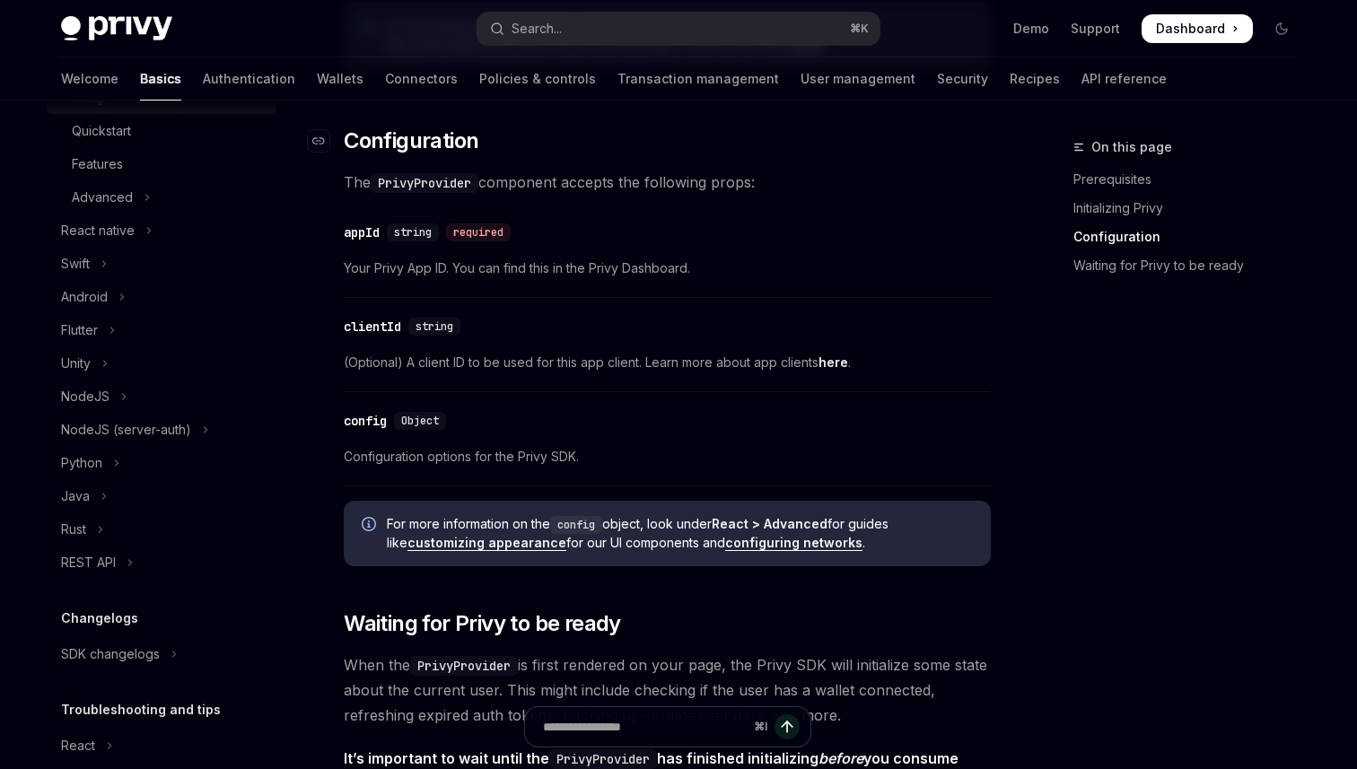
scroll to position [1284, 0]
click at [828, 362] on link "here" at bounding box center [833, 364] width 30 height 16
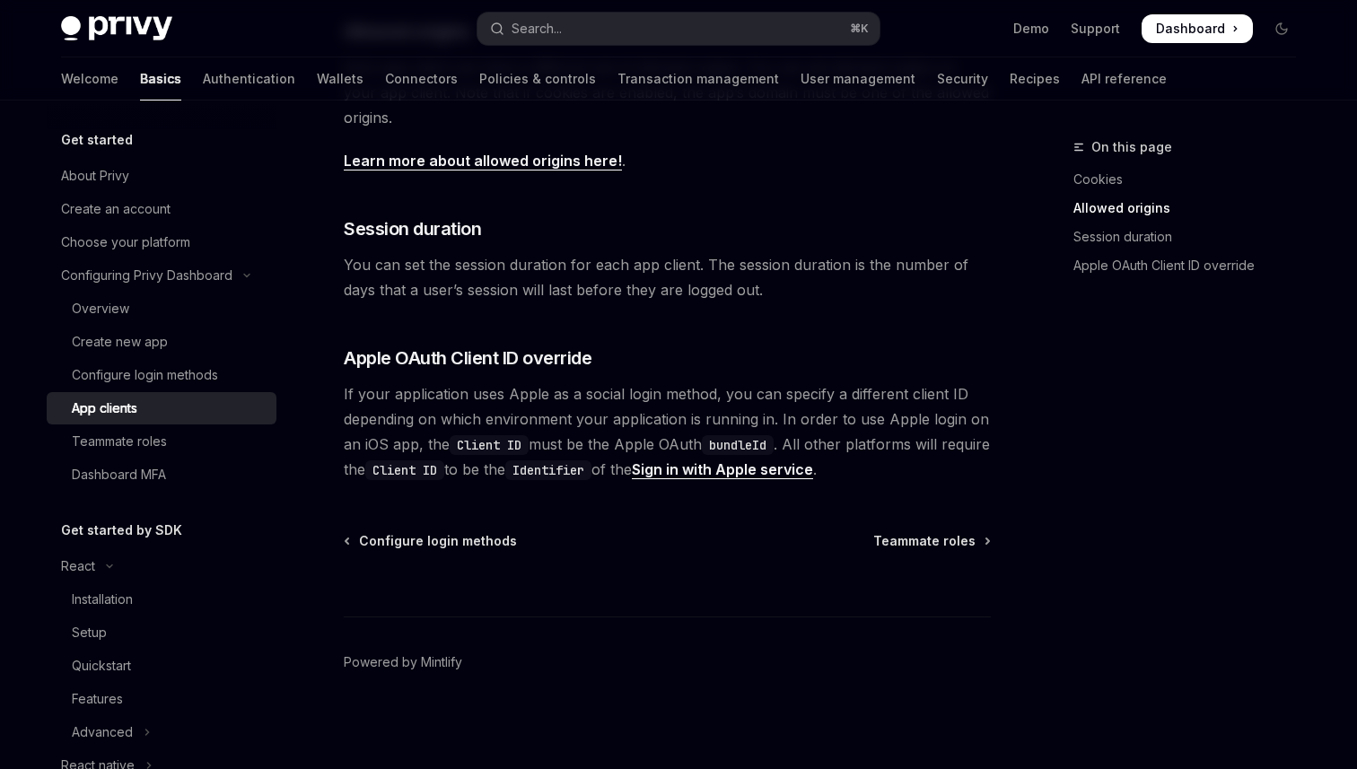
scroll to position [712, 0]
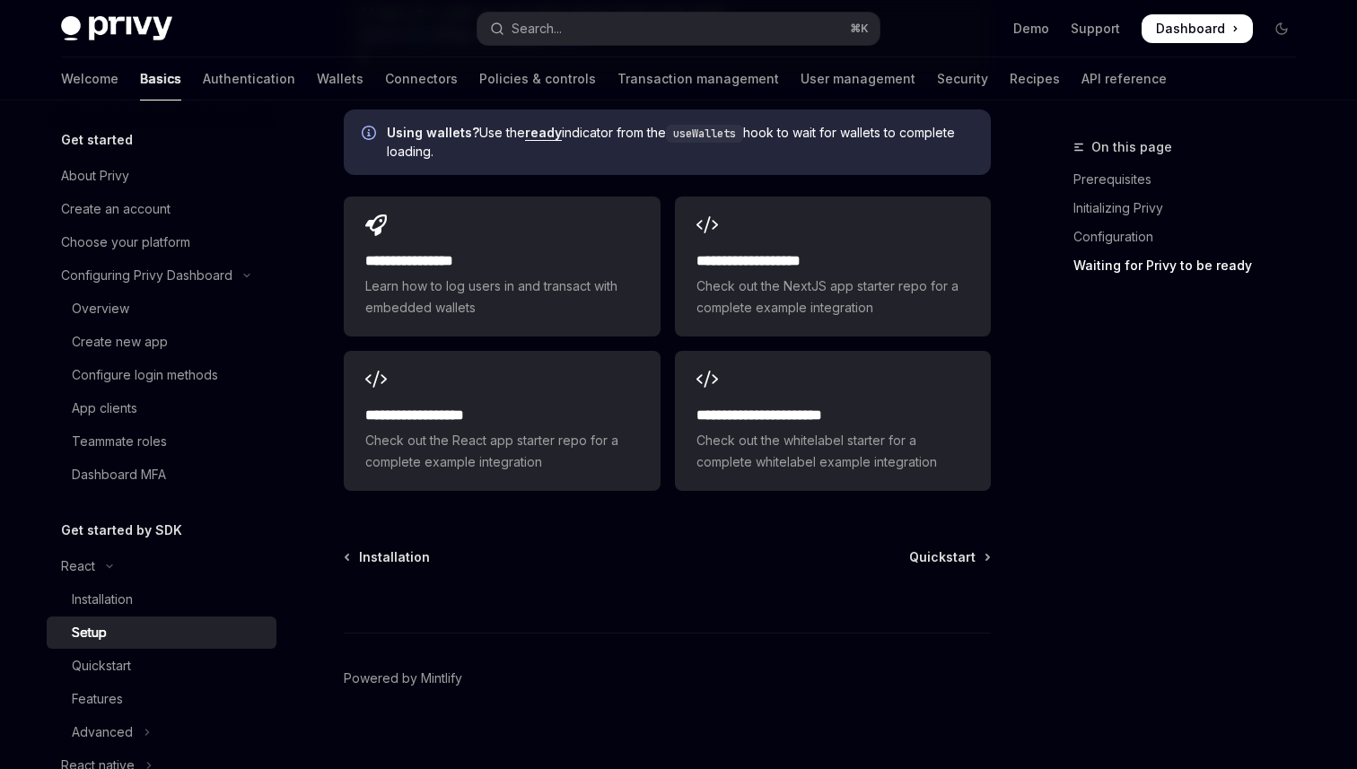
scroll to position [2414, 0]
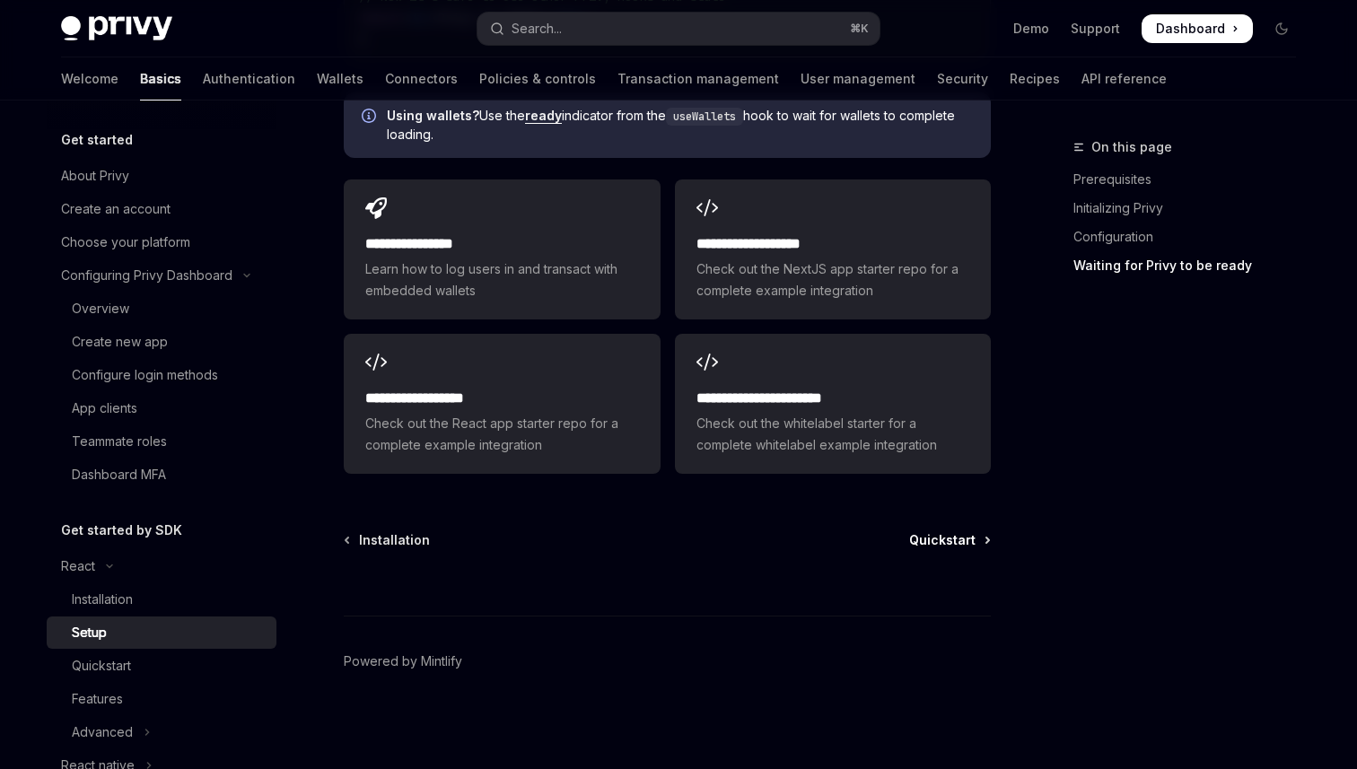
click at [978, 531] on link "Quickstart" at bounding box center [949, 540] width 80 height 18
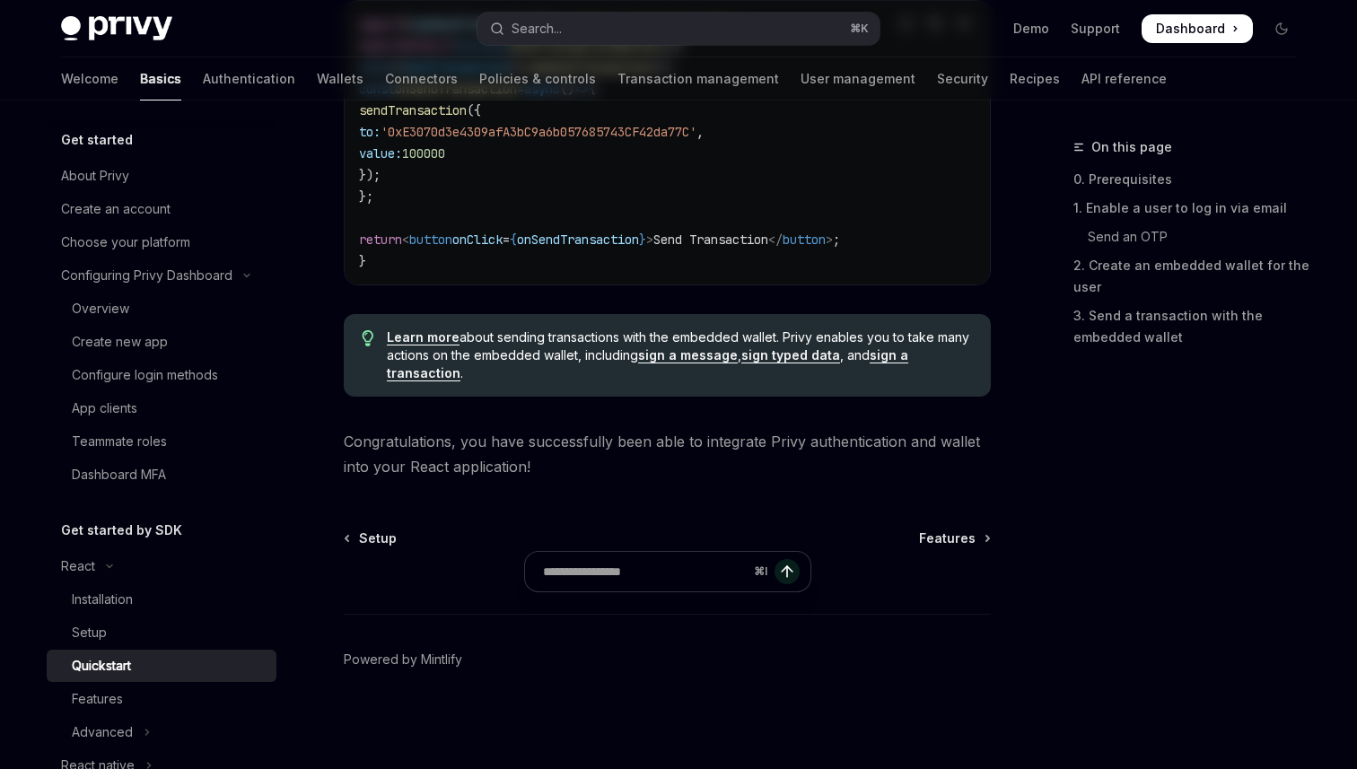
type textarea "*"
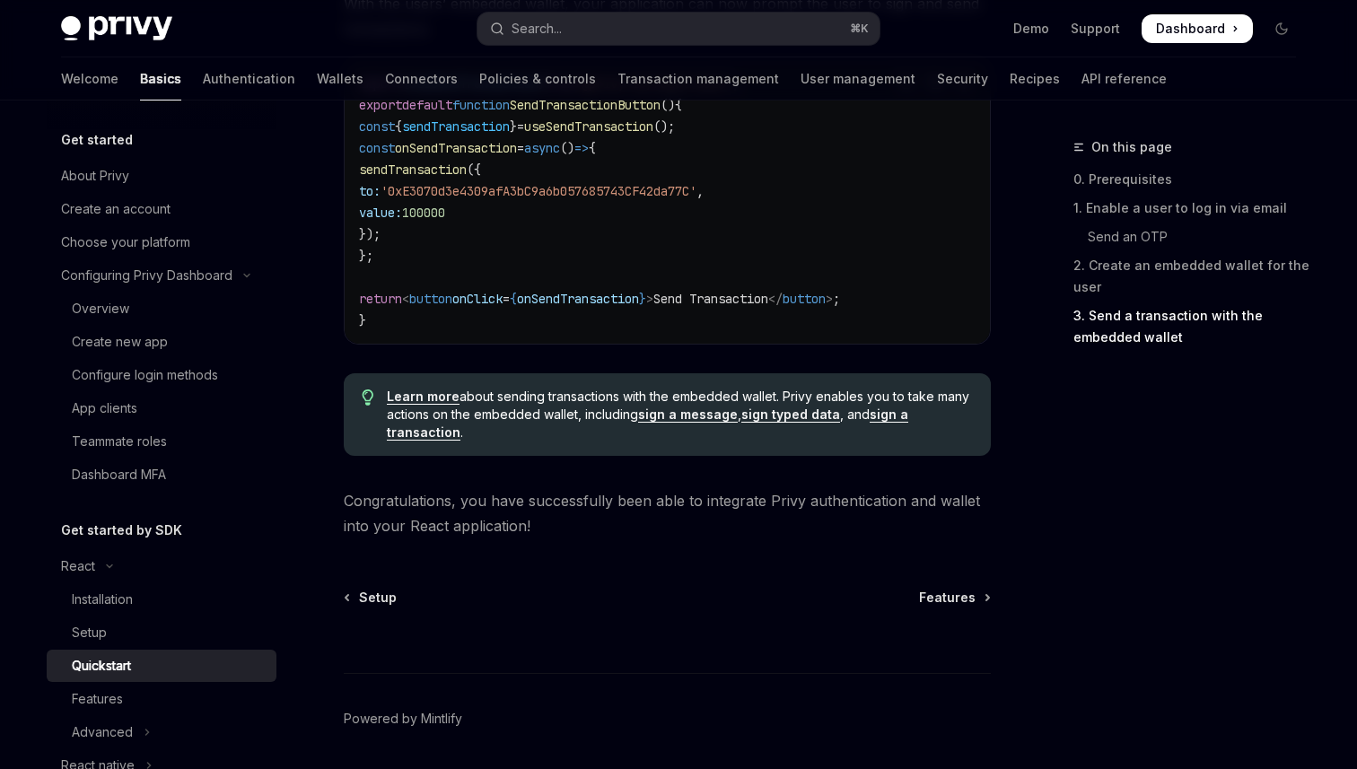
scroll to position [1803, 0]
